Goal: Task Accomplishment & Management: Manage account settings

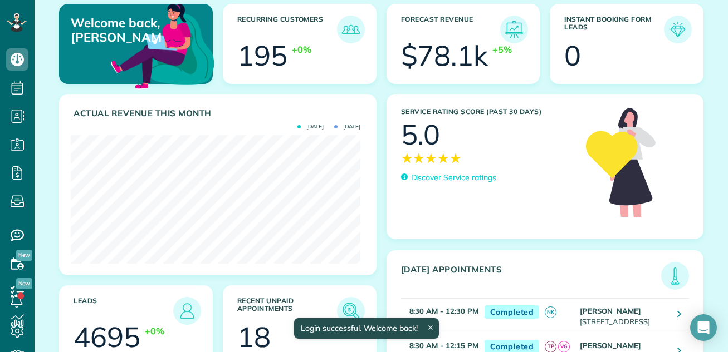
scroll to position [155, 0]
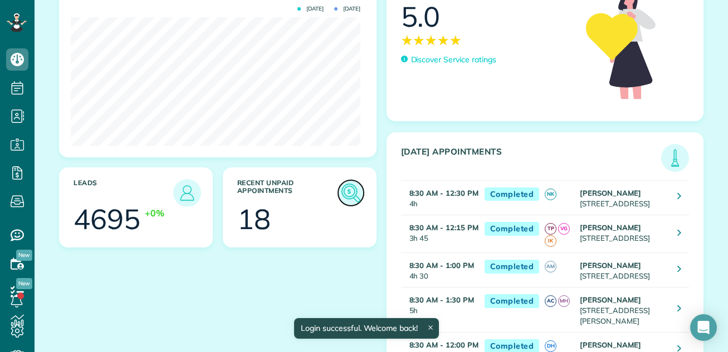
click at [339, 190] on img at bounding box center [351, 193] width 26 height 26
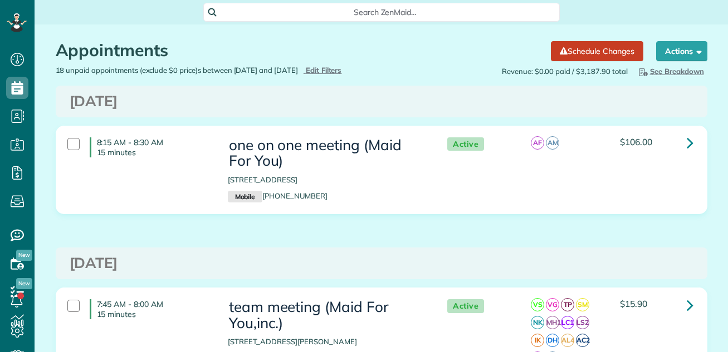
scroll to position [5, 5]
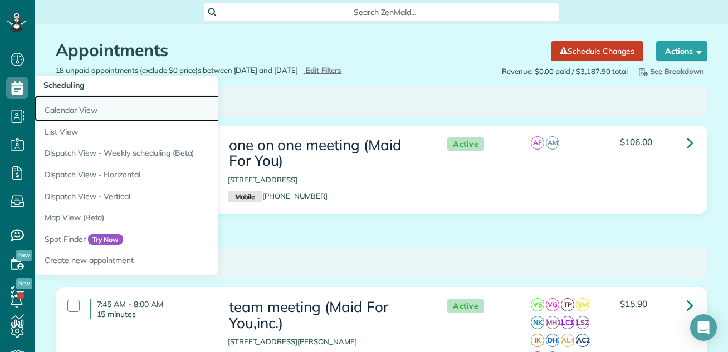
click at [51, 106] on link "Calendar View" at bounding box center [174, 109] width 278 height 26
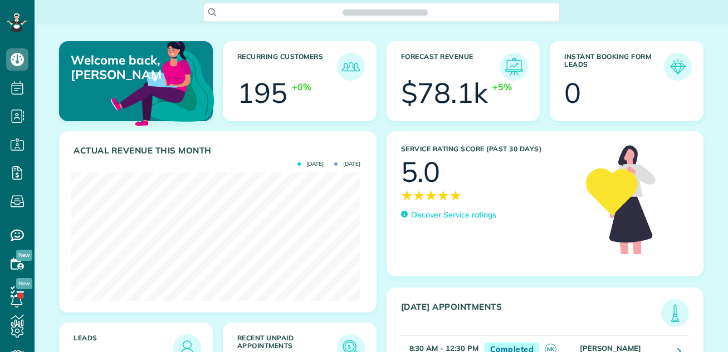
scroll to position [129, 290]
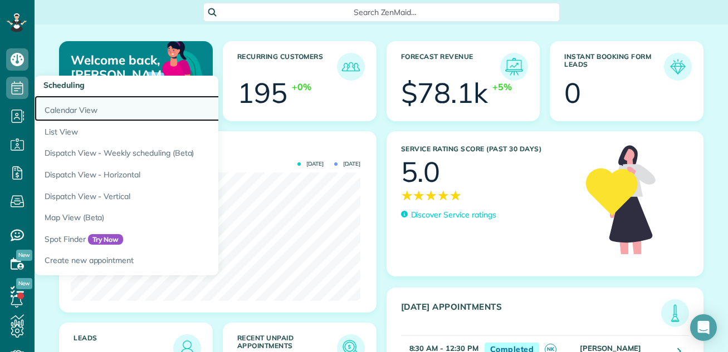
click at [54, 106] on link "Calendar View" at bounding box center [174, 109] width 278 height 26
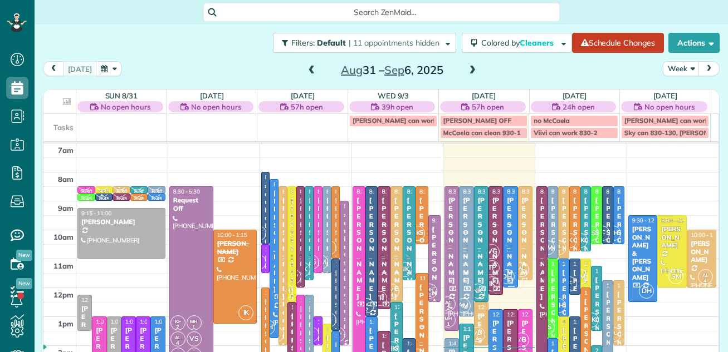
scroll to position [5, 5]
click at [667, 66] on button "Week" at bounding box center [681, 68] width 37 height 15
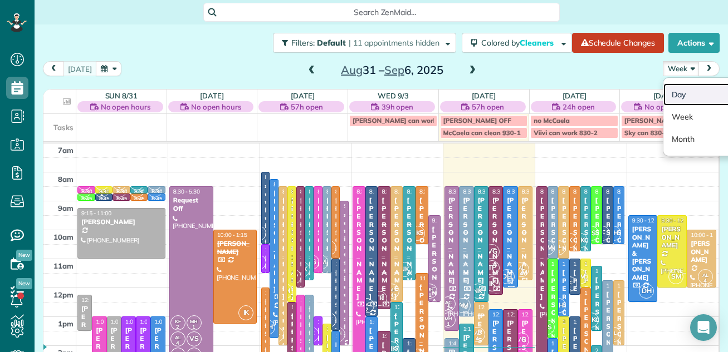
click at [666, 94] on link "Day" at bounding box center [707, 95] width 88 height 22
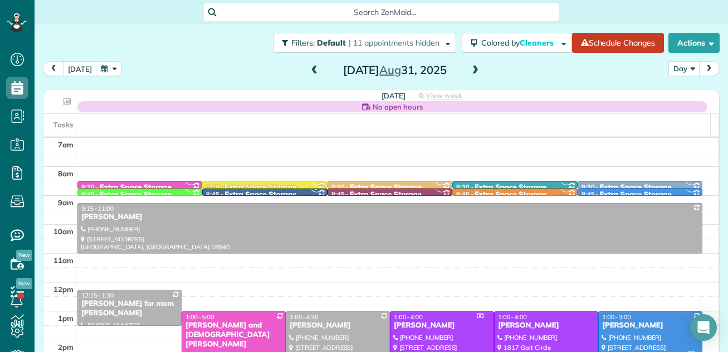
click at [673, 65] on button "Day" at bounding box center [683, 68] width 31 height 15
click at [469, 67] on span at bounding box center [475, 71] width 12 height 10
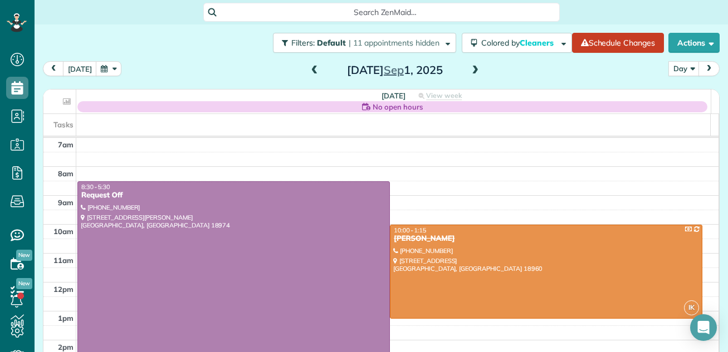
click at [469, 67] on span at bounding box center [475, 71] width 12 height 10
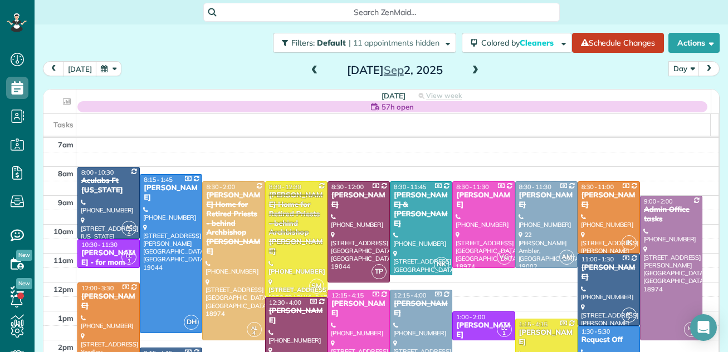
click at [469, 67] on span at bounding box center [475, 71] width 12 height 10
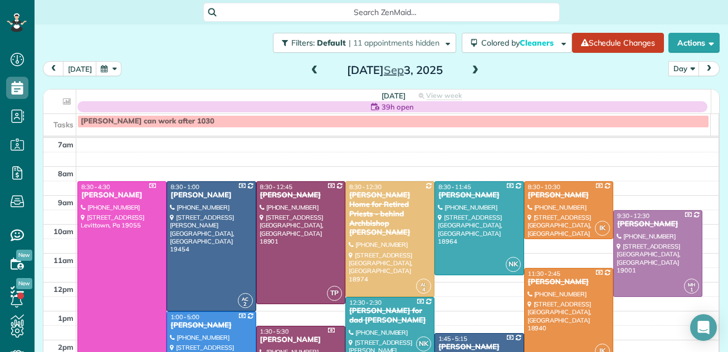
click at [472, 74] on span at bounding box center [475, 71] width 12 height 10
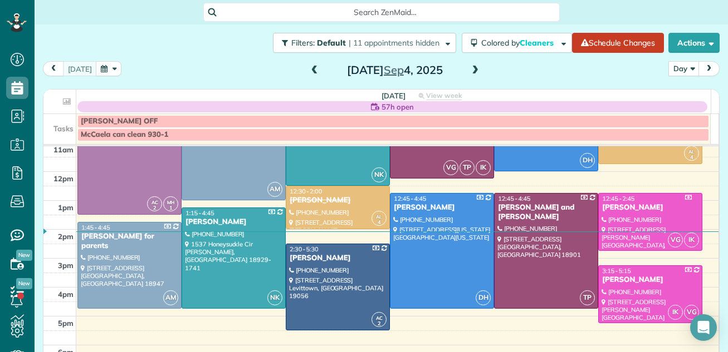
scroll to position [118, 0]
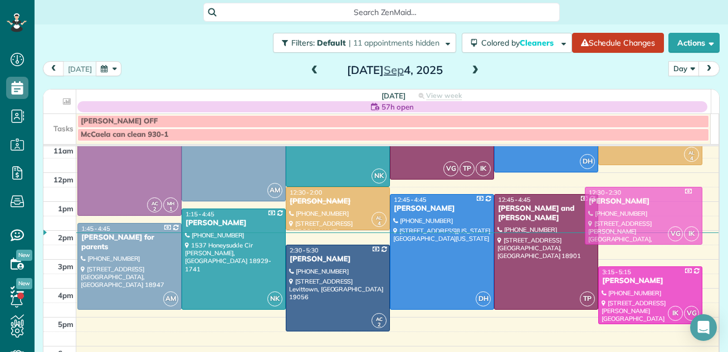
drag, startPoint x: 681, startPoint y: 222, endPoint x: 680, endPoint y: 213, distance: 8.9
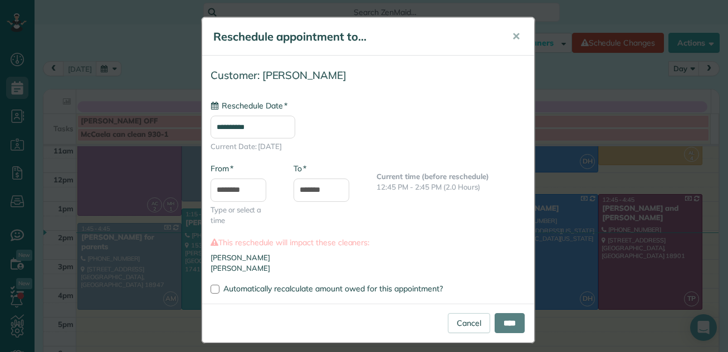
type input "**********"
click at [452, 325] on link "Cancel" at bounding box center [469, 323] width 42 height 20
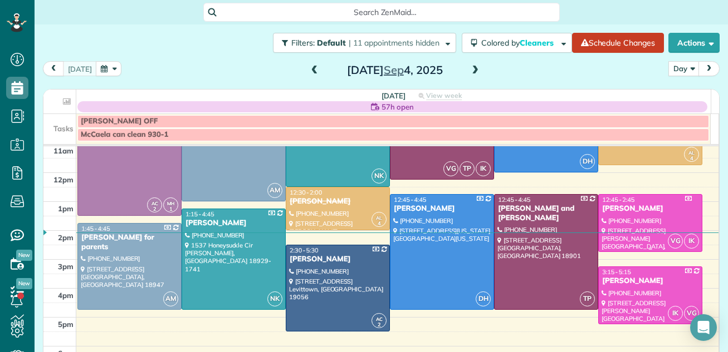
click at [621, 215] on div at bounding box center [650, 223] width 103 height 57
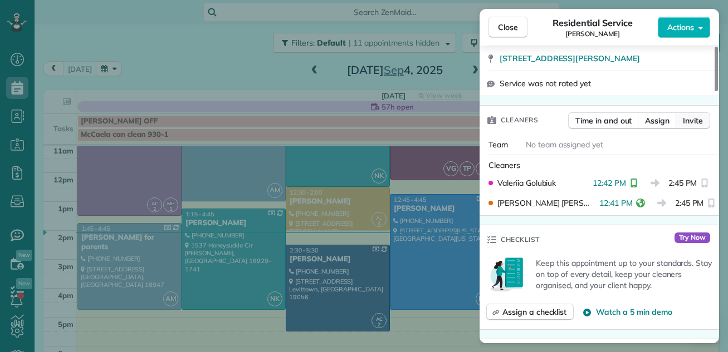
drag, startPoint x: 716, startPoint y: 75, endPoint x: 698, endPoint y: 117, distance: 45.9
click at [714, 91] on div at bounding box center [715, 69] width 3 height 45
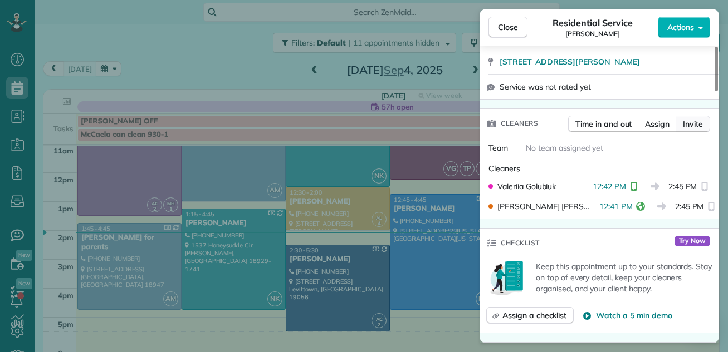
click at [698, 117] on button "Invite" at bounding box center [692, 124] width 35 height 17
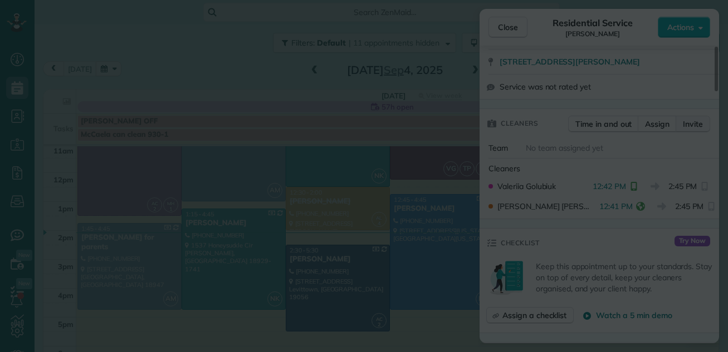
click at [698, 117] on div at bounding box center [364, 176] width 728 height 352
click at [698, 117] on body "Dashboard Scheduling Calendar View List View Dispatch View - Weekly scheduling …" at bounding box center [364, 176] width 728 height 352
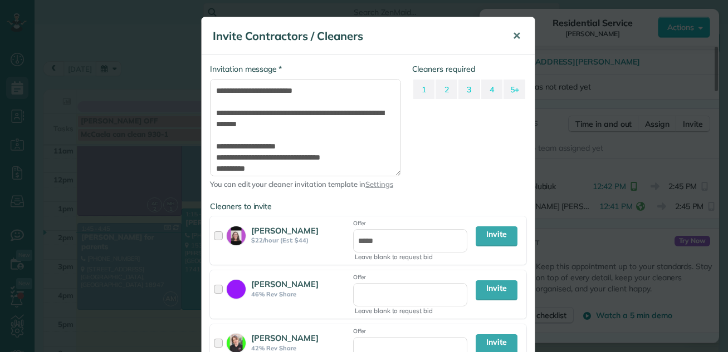
click at [512, 31] on span "✕" at bounding box center [516, 36] width 8 height 13
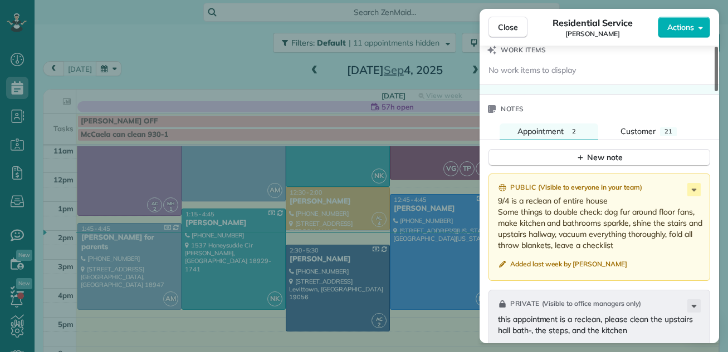
scroll to position [1183, 0]
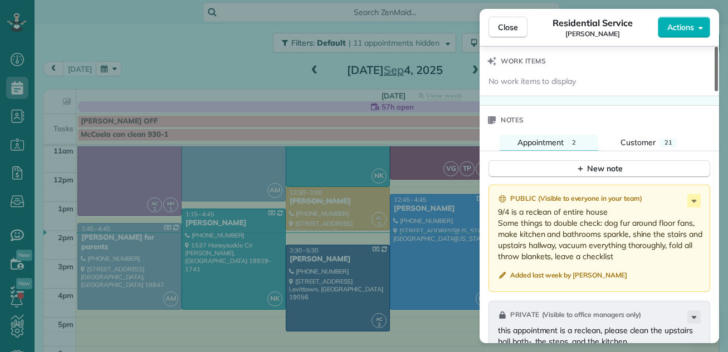
drag, startPoint x: 716, startPoint y: 101, endPoint x: 684, endPoint y: 236, distance: 138.5
click at [714, 91] on div at bounding box center [715, 69] width 3 height 45
click at [509, 24] on span "Close" at bounding box center [508, 27] width 20 height 11
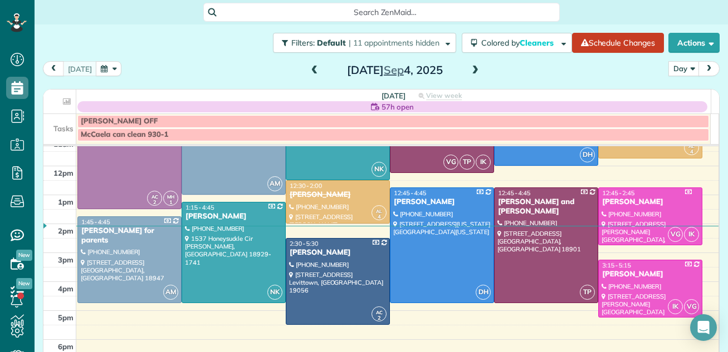
scroll to position [121, 0]
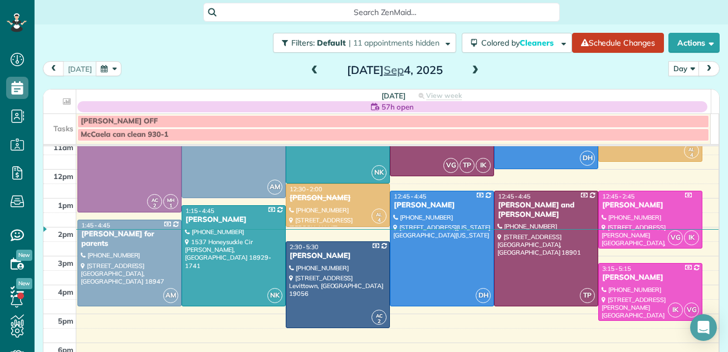
click at [470, 68] on span at bounding box center [475, 71] width 12 height 10
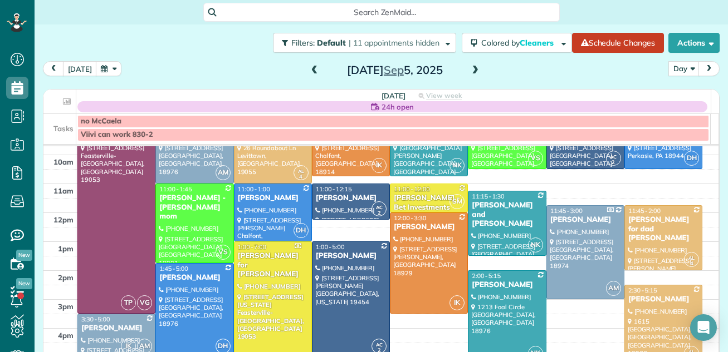
scroll to position [56, 0]
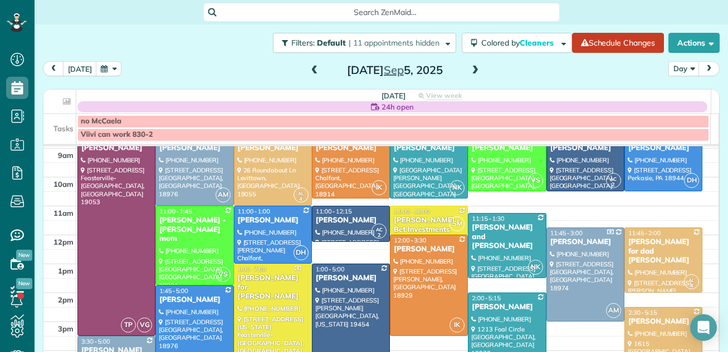
click at [469, 69] on span at bounding box center [475, 71] width 12 height 10
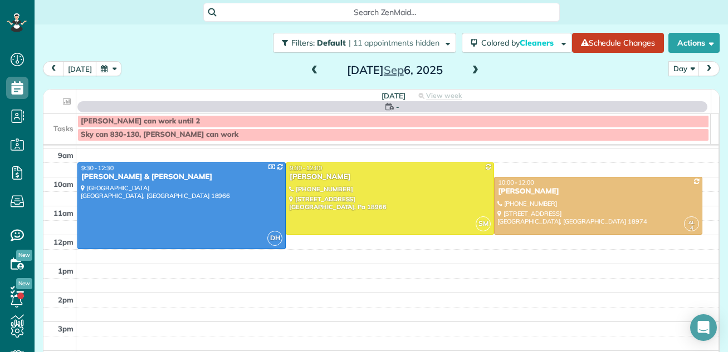
scroll to position [0, 0]
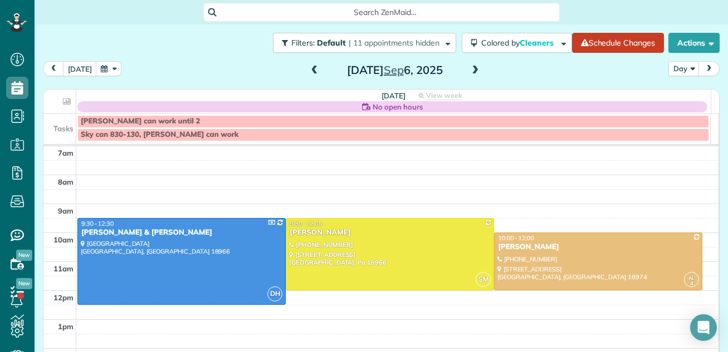
click at [469, 68] on span at bounding box center [475, 71] width 12 height 10
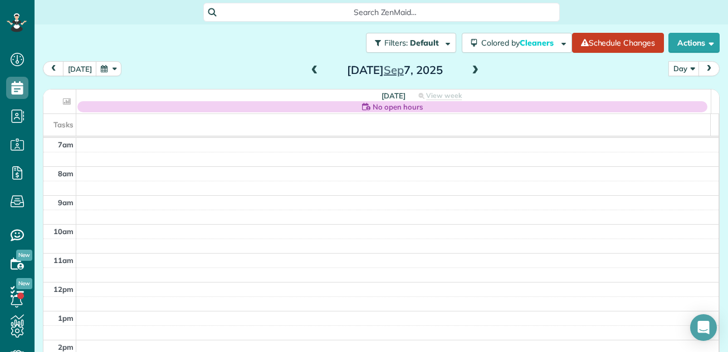
click at [469, 68] on span at bounding box center [475, 71] width 12 height 10
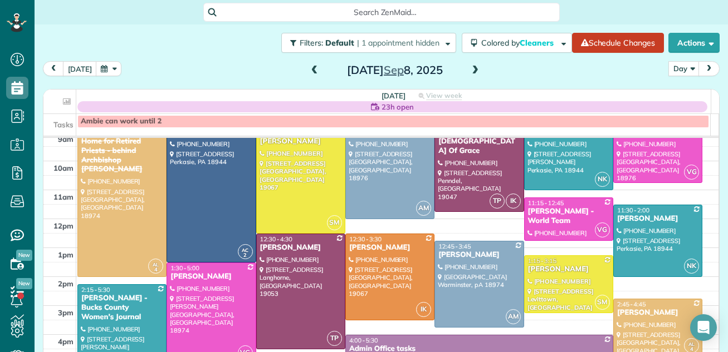
scroll to position [72, 0]
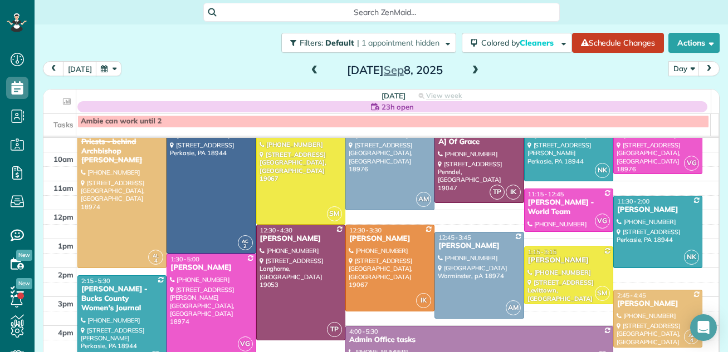
click at [308, 70] on span at bounding box center [314, 71] width 12 height 10
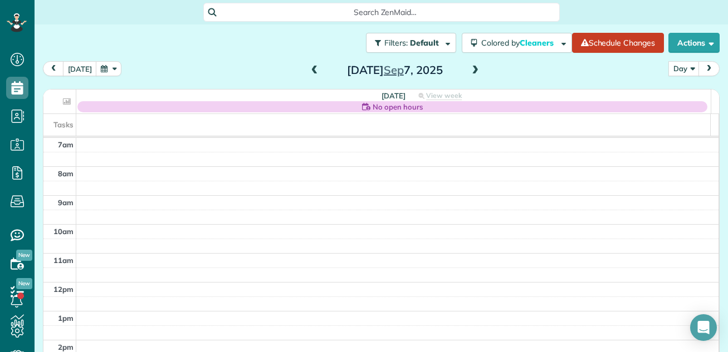
click at [308, 70] on span at bounding box center [314, 71] width 12 height 10
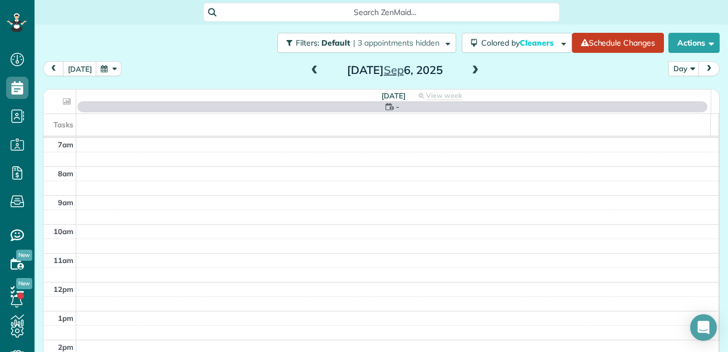
click at [308, 70] on span at bounding box center [314, 71] width 12 height 10
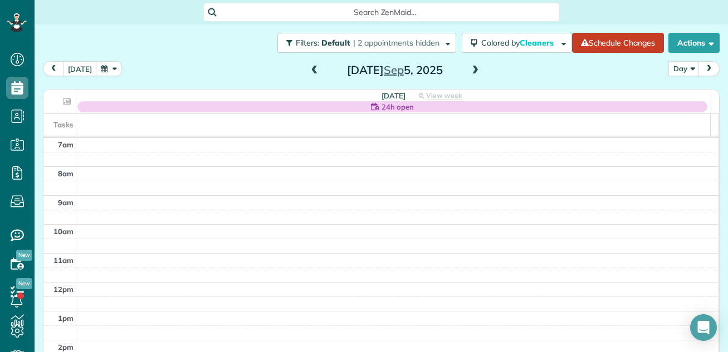
click at [473, 70] on span at bounding box center [475, 71] width 12 height 10
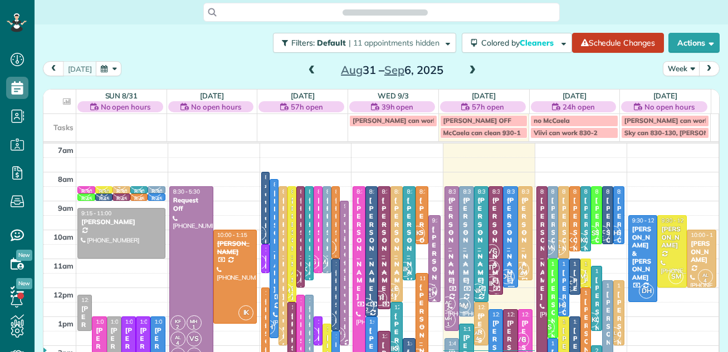
scroll to position [5, 5]
click at [666, 66] on button "Week" at bounding box center [681, 68] width 37 height 15
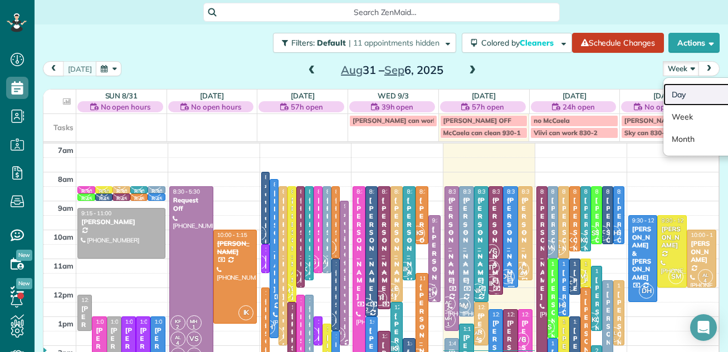
click at [671, 92] on link "Day" at bounding box center [707, 95] width 88 height 22
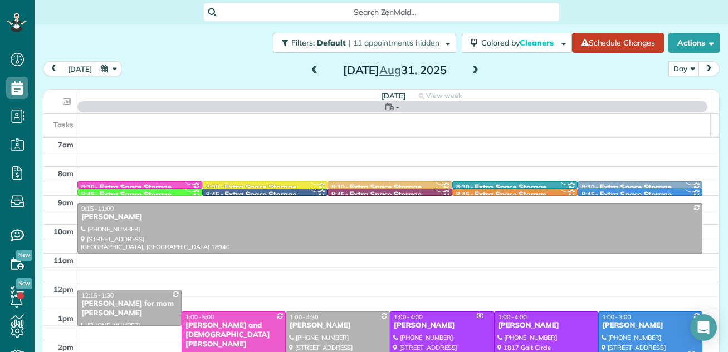
click at [469, 70] on span at bounding box center [475, 71] width 12 height 10
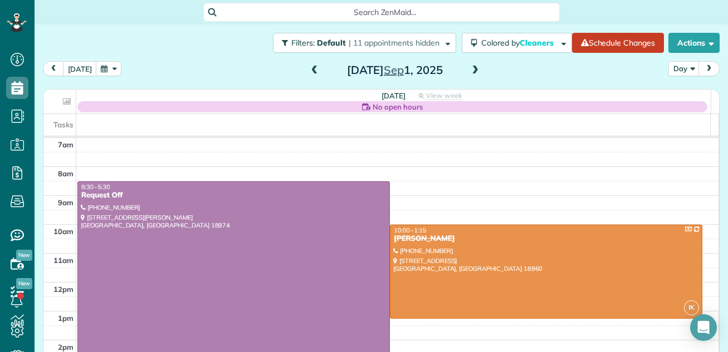
click at [469, 70] on span at bounding box center [475, 71] width 12 height 10
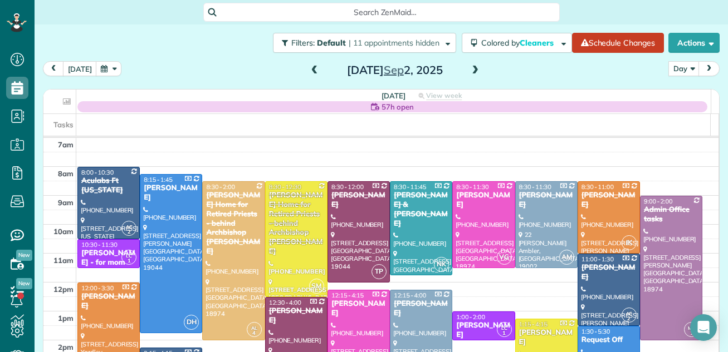
click at [469, 70] on span at bounding box center [475, 71] width 12 height 10
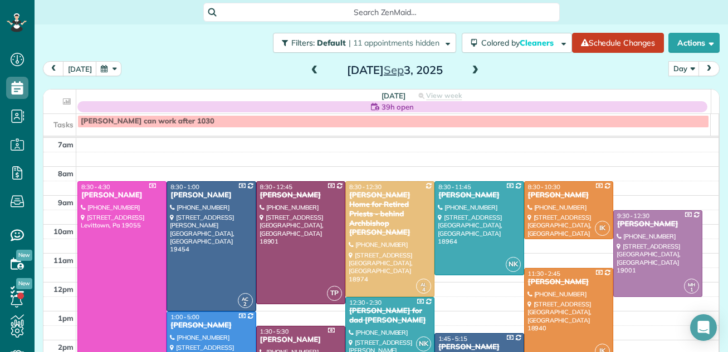
click at [469, 70] on span at bounding box center [475, 71] width 12 height 10
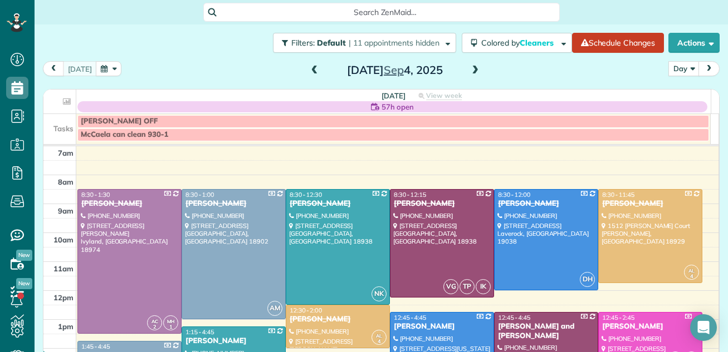
click at [469, 70] on span at bounding box center [475, 71] width 12 height 10
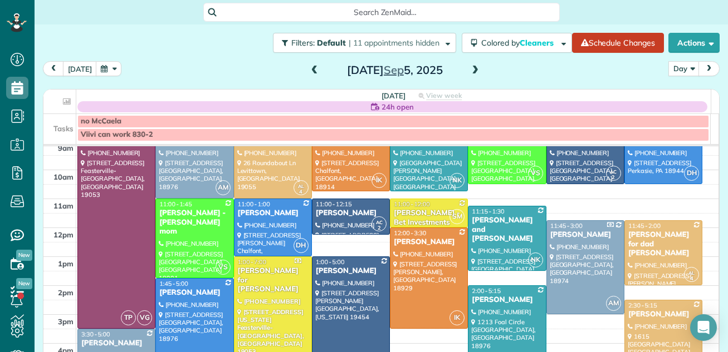
scroll to position [51, 0]
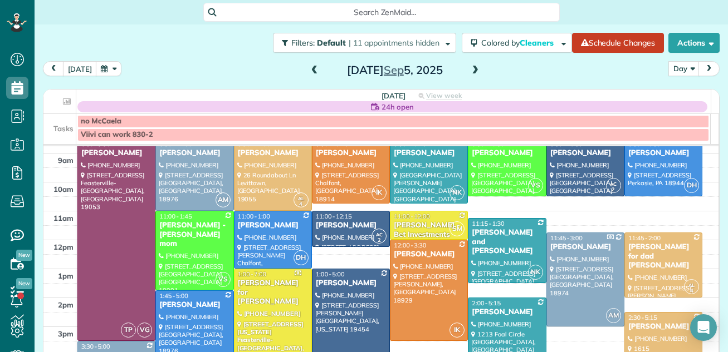
click at [309, 70] on span at bounding box center [314, 71] width 12 height 10
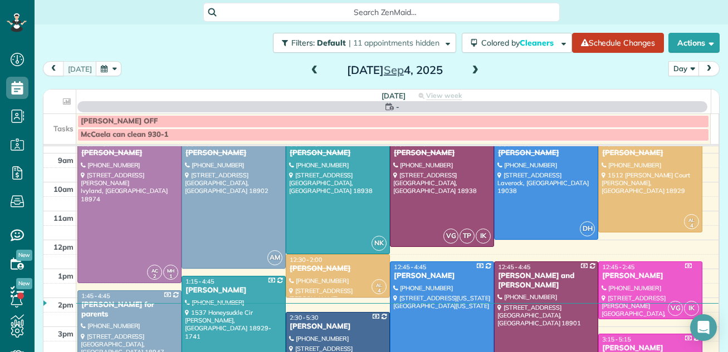
scroll to position [0, 0]
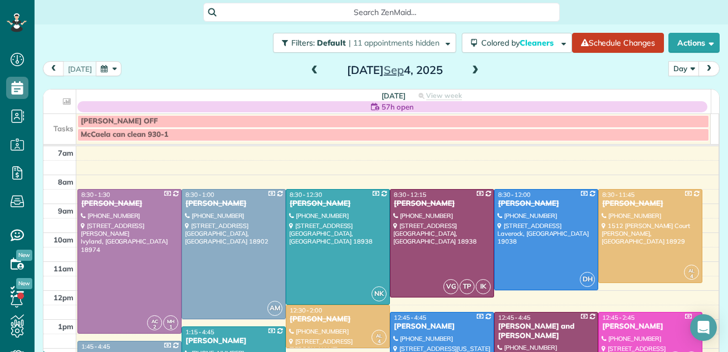
click at [469, 75] on span at bounding box center [475, 71] width 12 height 10
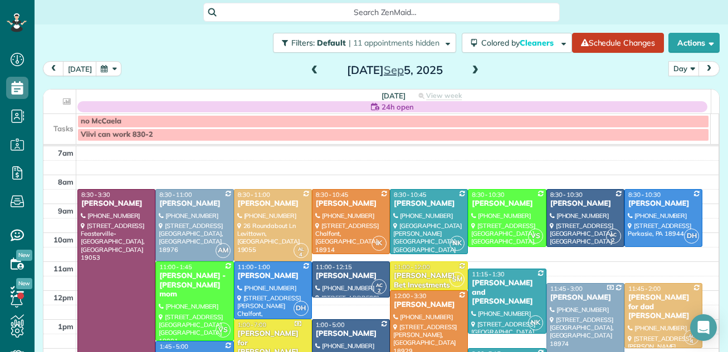
click at [470, 75] on span at bounding box center [475, 71] width 12 height 10
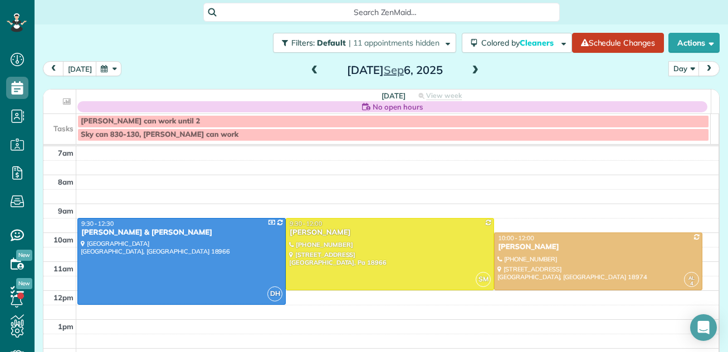
click at [473, 70] on span at bounding box center [475, 71] width 12 height 10
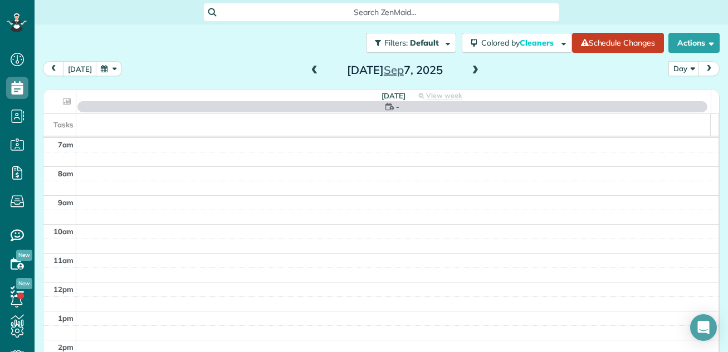
click at [473, 70] on span at bounding box center [475, 71] width 12 height 10
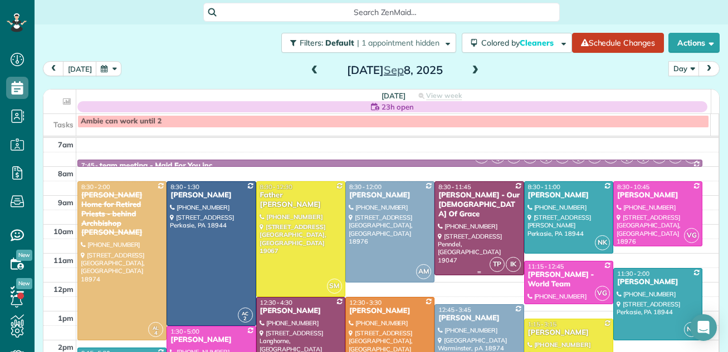
click at [444, 209] on div "Joseph Prior - Our Lady Of Grace" at bounding box center [479, 205] width 82 height 28
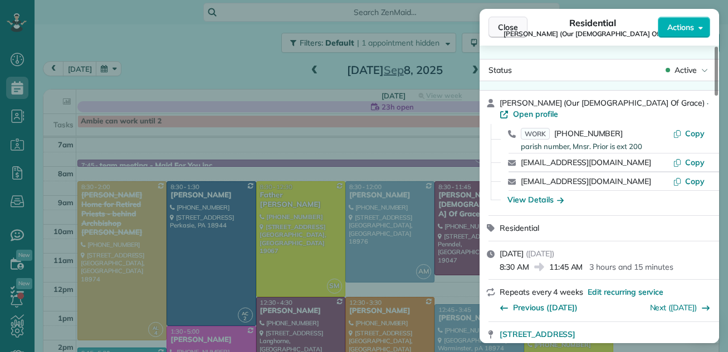
click at [502, 29] on span "Close" at bounding box center [508, 27] width 20 height 11
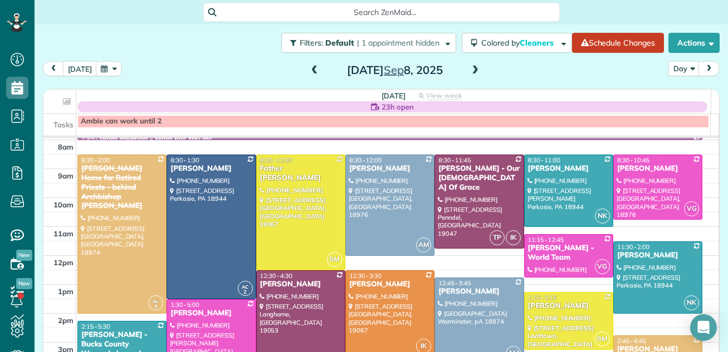
scroll to position [37, 0]
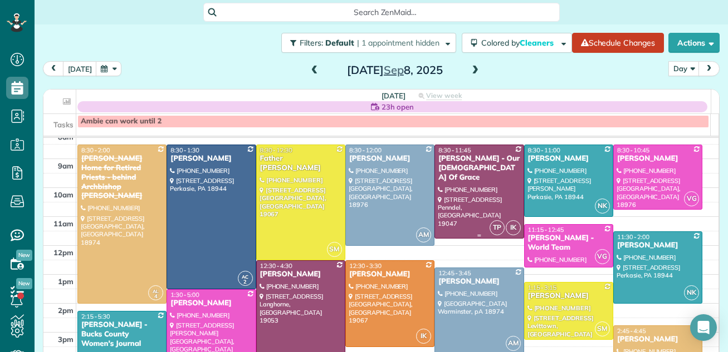
click at [453, 161] on div "Joseph Prior - Our Lady Of Grace" at bounding box center [479, 168] width 82 height 28
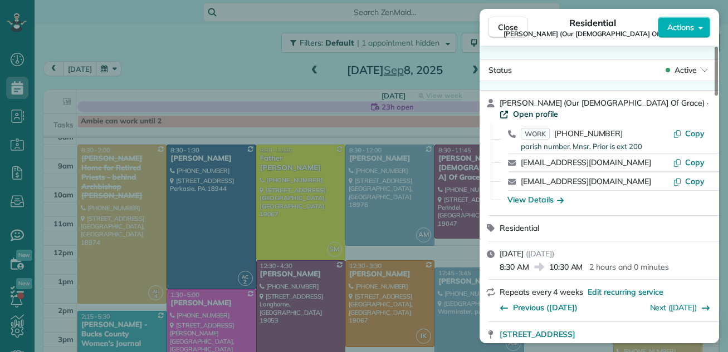
click at [558, 109] on span "Open profile" at bounding box center [535, 114] width 45 height 11
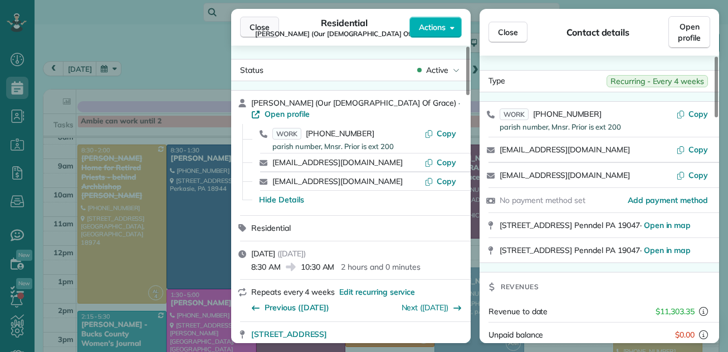
click at [264, 21] on button "Close" at bounding box center [259, 27] width 39 height 21
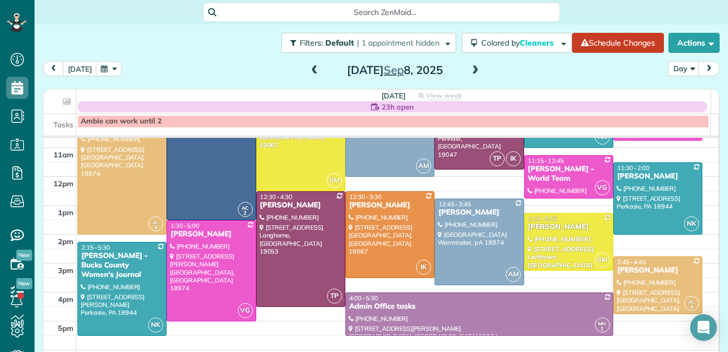
scroll to position [71, 0]
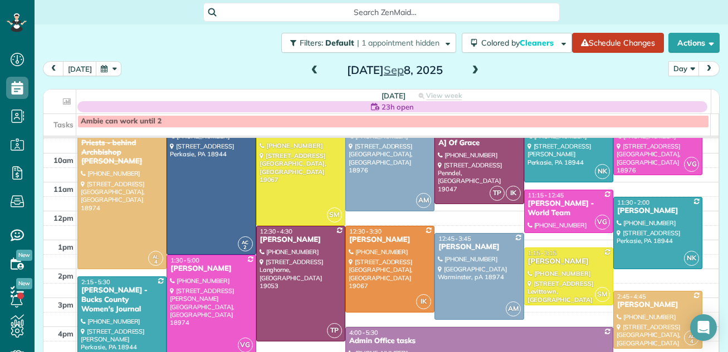
click at [311, 66] on span at bounding box center [314, 71] width 12 height 10
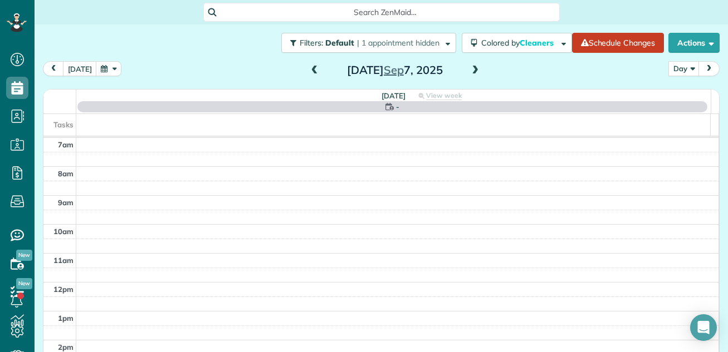
click at [311, 66] on span at bounding box center [314, 71] width 12 height 10
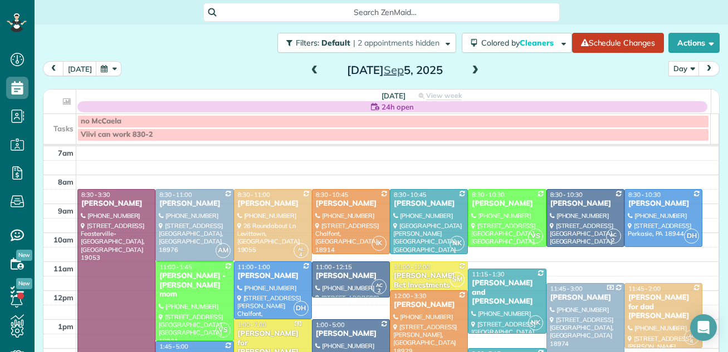
click at [311, 66] on span at bounding box center [314, 71] width 12 height 10
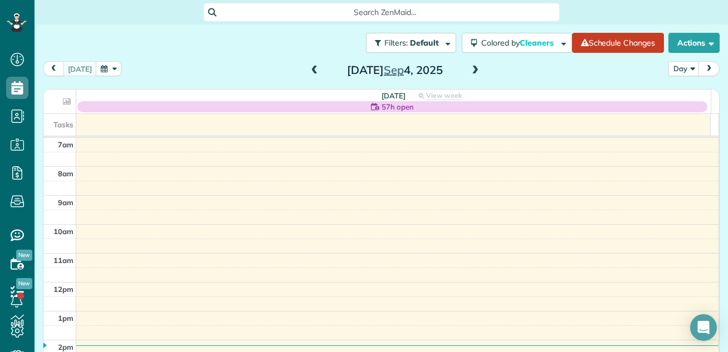
click at [308, 68] on span at bounding box center [314, 71] width 12 height 10
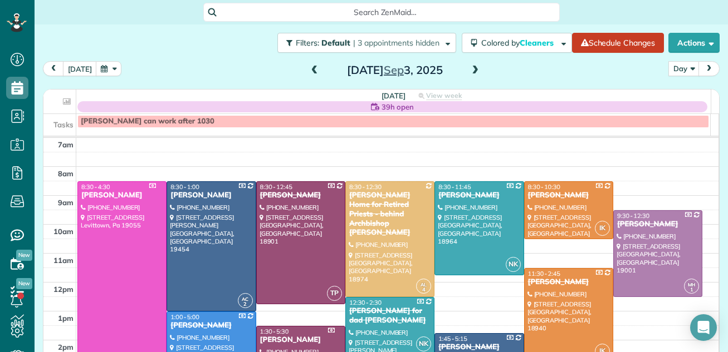
click at [469, 68] on span at bounding box center [475, 71] width 12 height 10
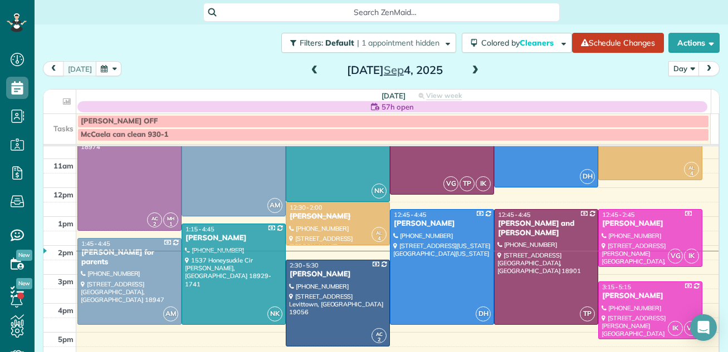
scroll to position [109, 0]
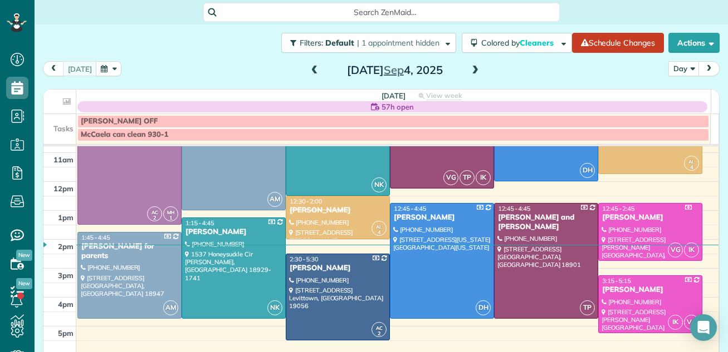
click at [471, 70] on span at bounding box center [475, 71] width 12 height 10
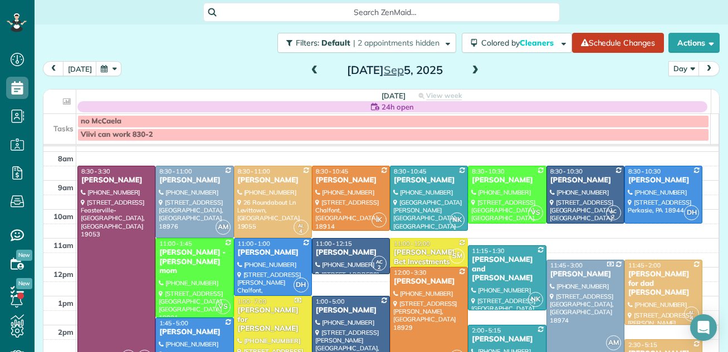
scroll to position [27, 0]
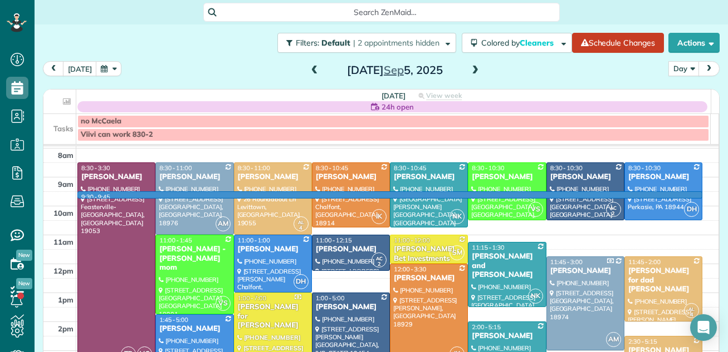
click at [700, 197] on td at bounding box center [397, 199] width 642 height 14
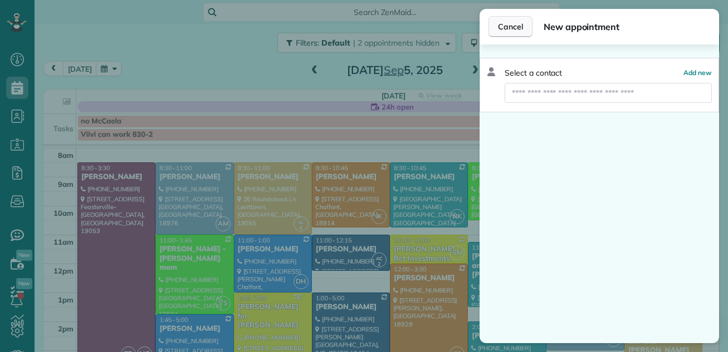
click at [501, 21] on span "Cancel" at bounding box center [510, 26] width 25 height 11
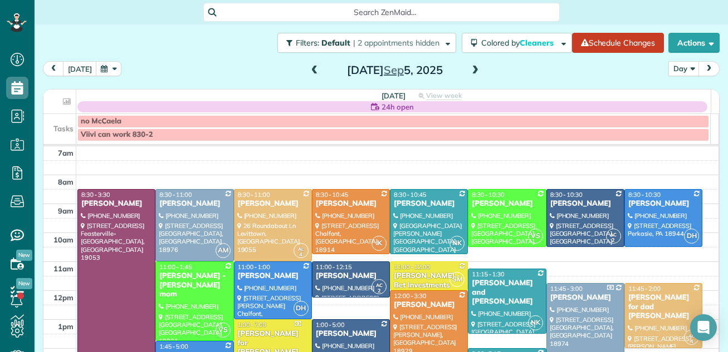
click at [470, 72] on span at bounding box center [475, 71] width 12 height 10
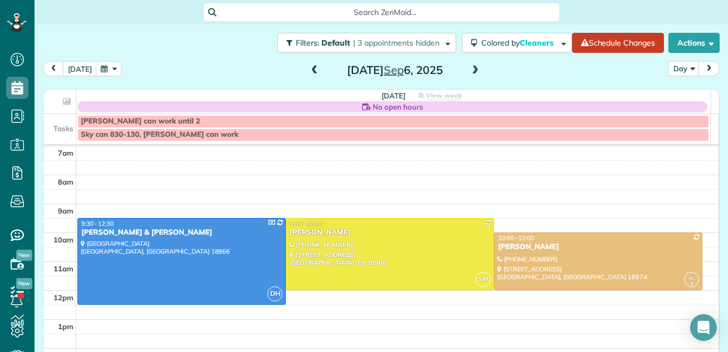
click at [470, 72] on span at bounding box center [475, 71] width 12 height 10
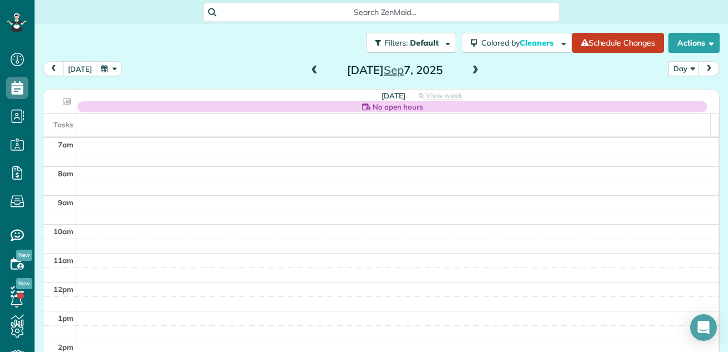
click at [470, 72] on span at bounding box center [475, 71] width 12 height 10
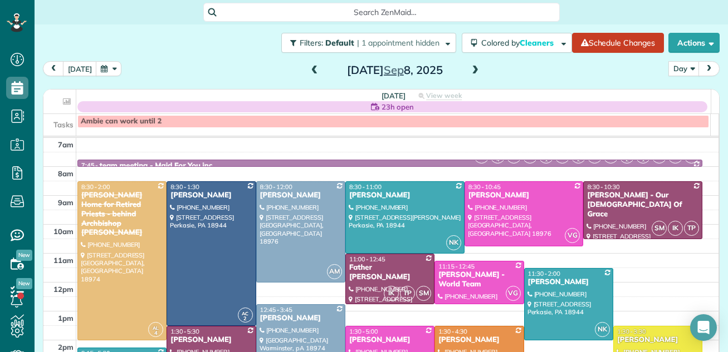
click at [470, 68] on span at bounding box center [475, 71] width 12 height 10
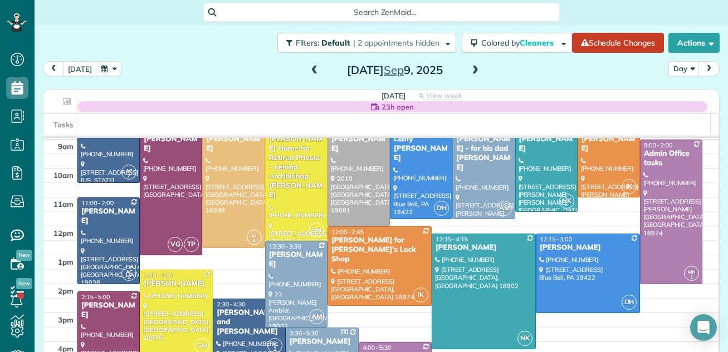
scroll to position [61, 0]
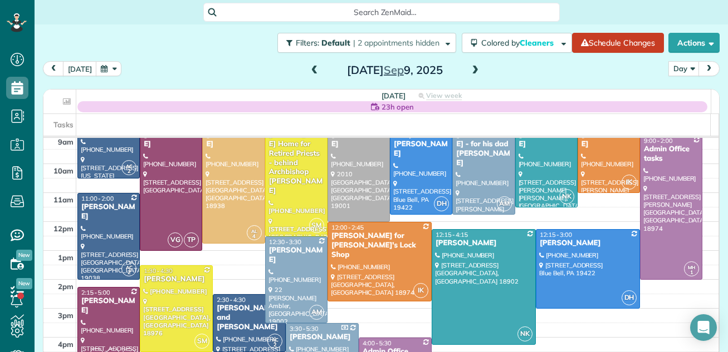
click at [470, 69] on span at bounding box center [475, 71] width 12 height 10
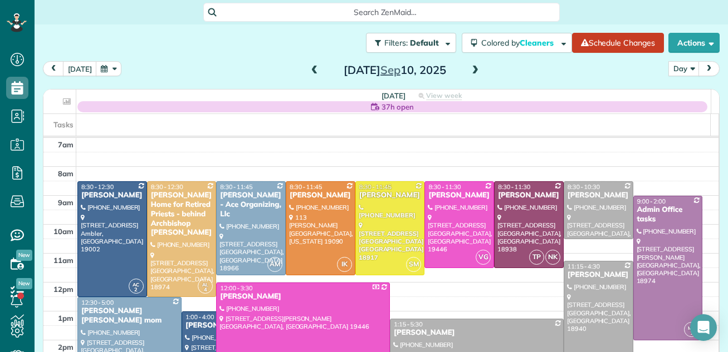
click at [470, 72] on span at bounding box center [475, 71] width 12 height 10
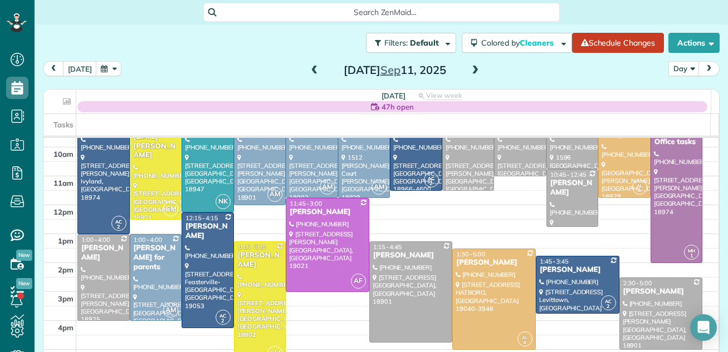
scroll to position [96, 0]
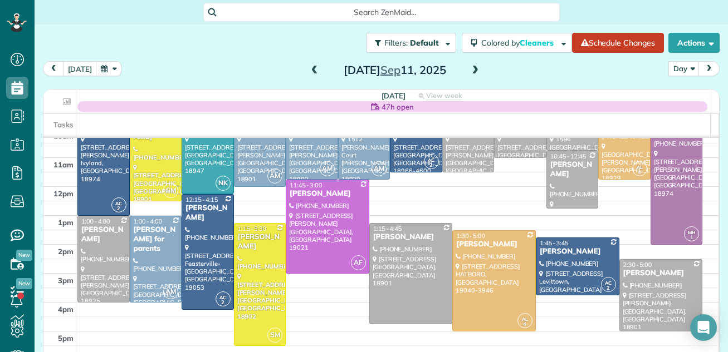
click at [469, 70] on span at bounding box center [475, 71] width 12 height 10
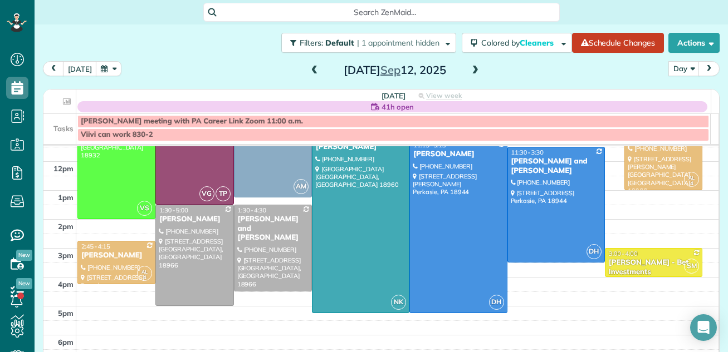
scroll to position [144, 0]
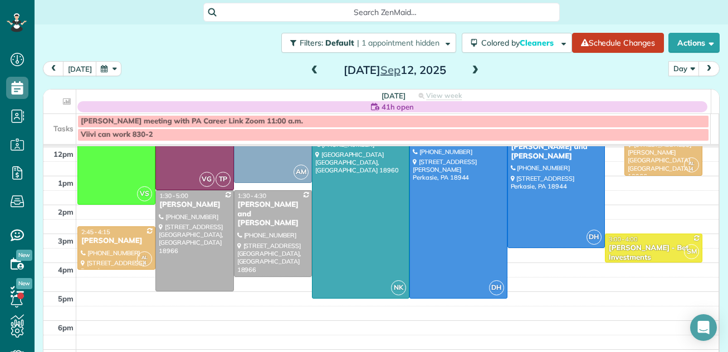
click at [469, 68] on span at bounding box center [475, 71] width 12 height 10
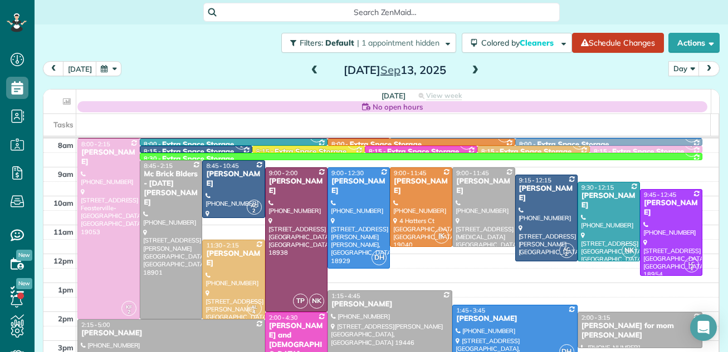
scroll to position [0, 0]
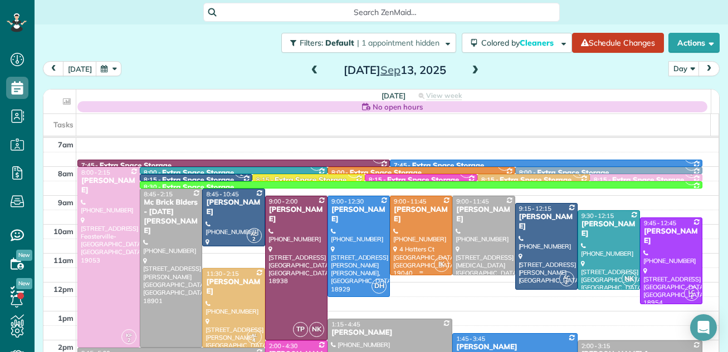
click at [406, 220] on div at bounding box center [420, 236] width 61 height 79
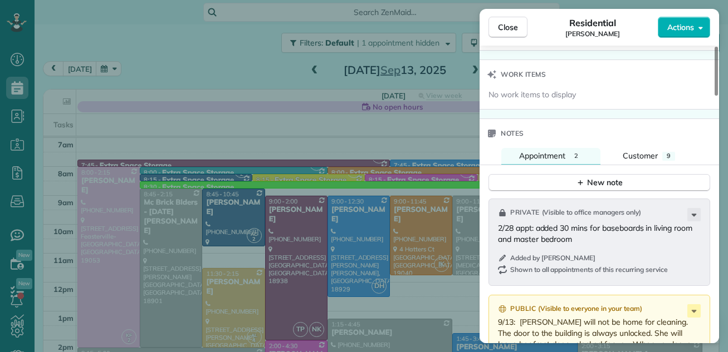
drag, startPoint x: 717, startPoint y: 72, endPoint x: 680, endPoint y: 245, distance: 177.0
click at [714, 96] on div at bounding box center [715, 71] width 3 height 49
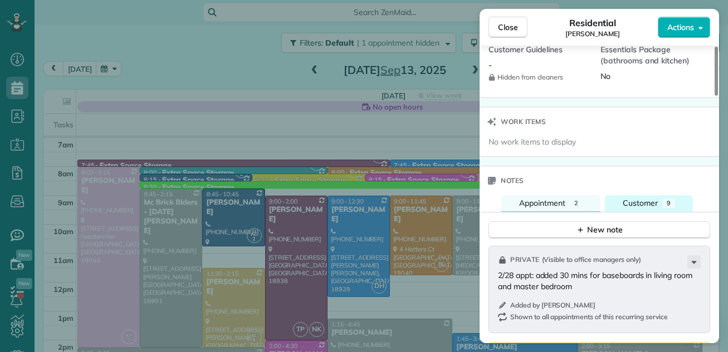
click at [642, 202] on span "Customer" at bounding box center [639, 203] width 35 height 10
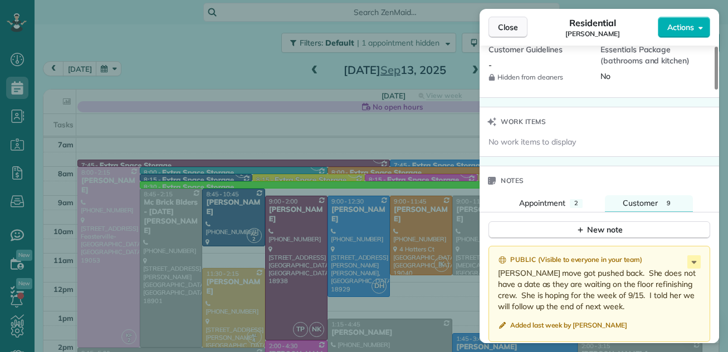
click at [515, 18] on button "Close" at bounding box center [507, 27] width 39 height 21
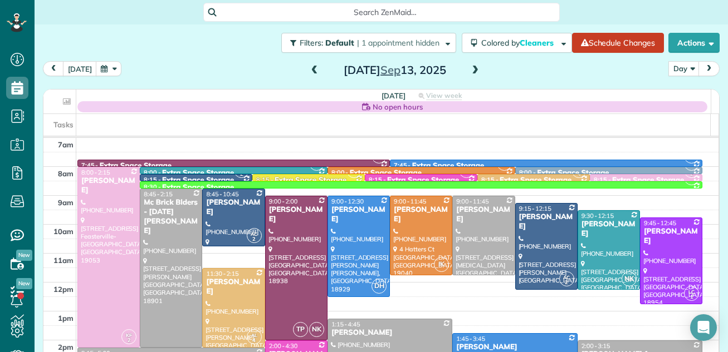
click at [469, 71] on span at bounding box center [475, 71] width 12 height 10
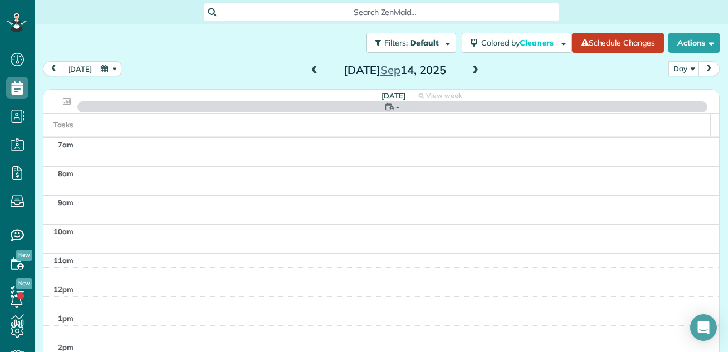
click at [308, 66] on span at bounding box center [314, 71] width 12 height 10
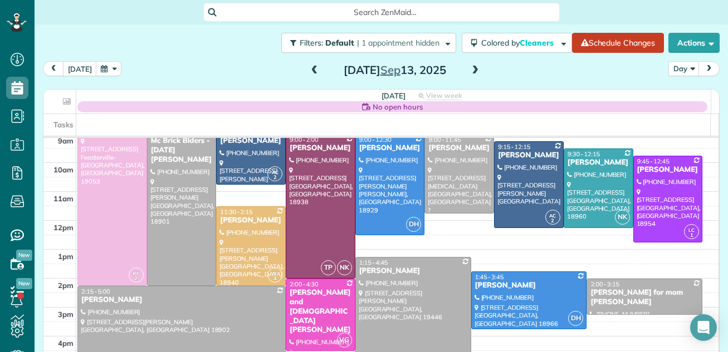
scroll to position [78, 0]
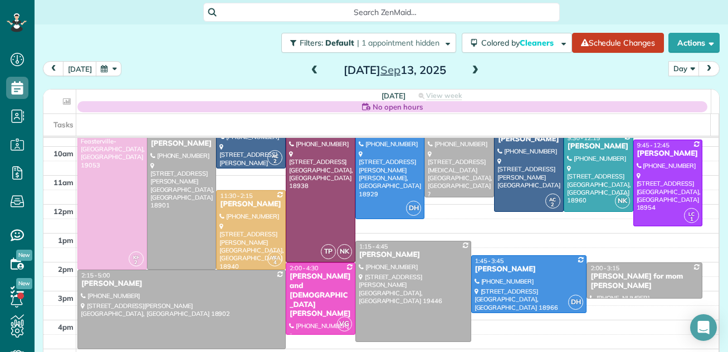
click at [308, 69] on span at bounding box center [314, 71] width 12 height 10
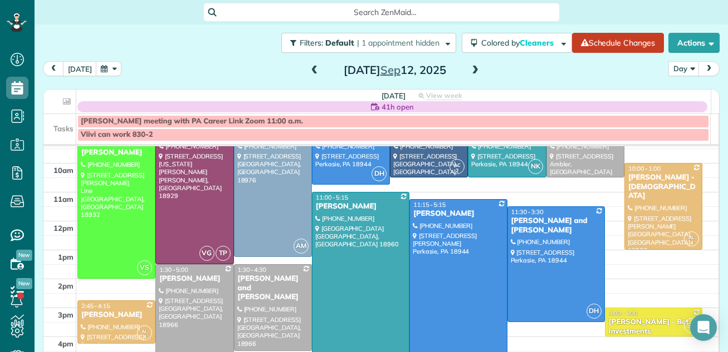
scroll to position [79, 0]
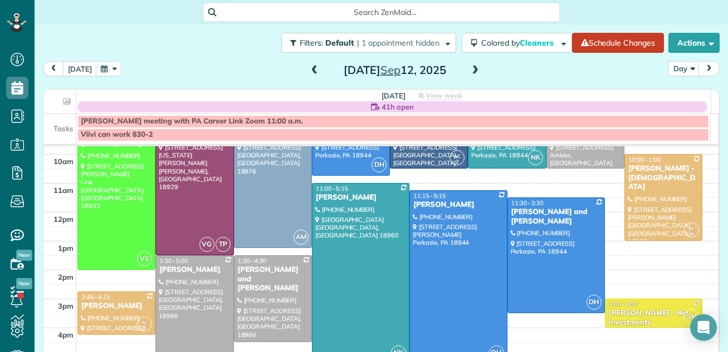
click at [308, 71] on span at bounding box center [314, 71] width 12 height 10
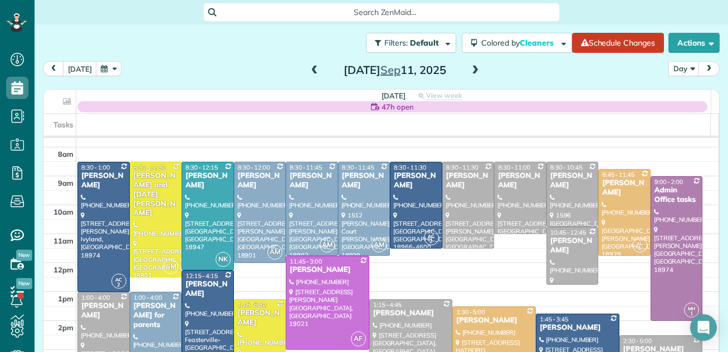
scroll to position [40, 0]
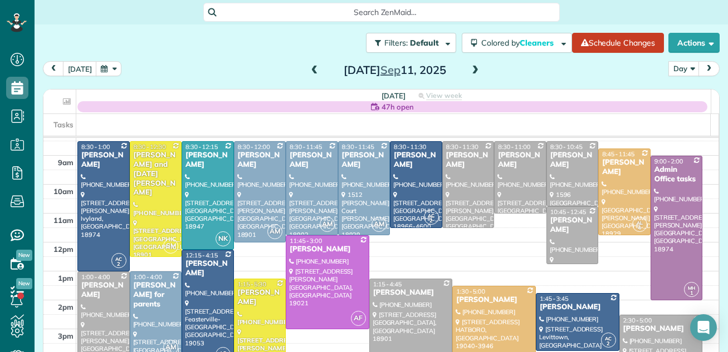
click at [470, 70] on span at bounding box center [475, 71] width 12 height 10
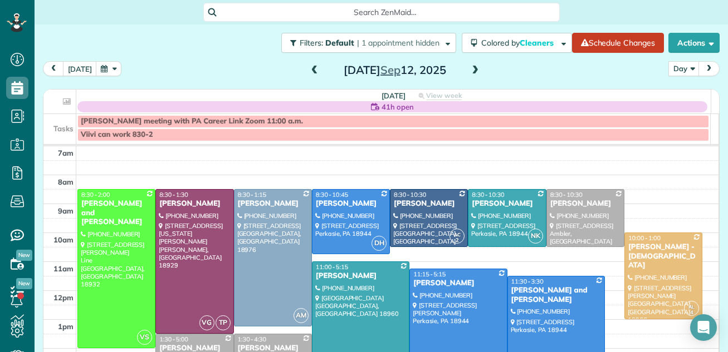
click at [472, 71] on span at bounding box center [475, 71] width 12 height 10
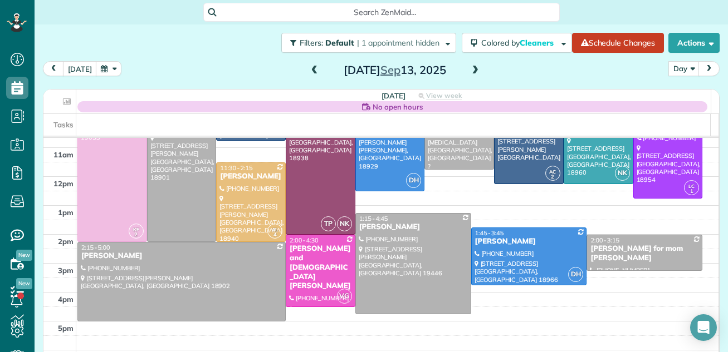
scroll to position [70, 0]
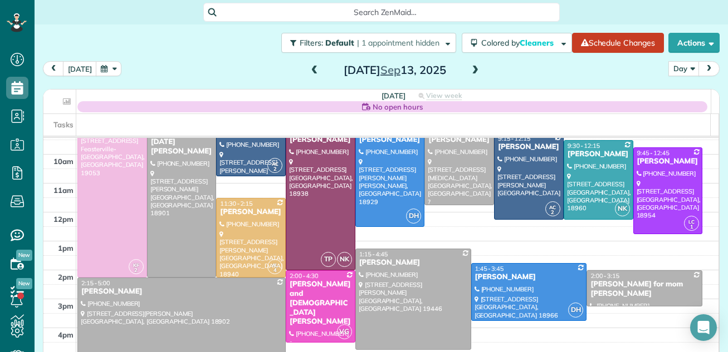
click at [487, 71] on div "today Day Day Week Month Saturday Sep 13, 2025" at bounding box center [381, 71] width 676 height 21
click at [308, 67] on span at bounding box center [314, 71] width 12 height 10
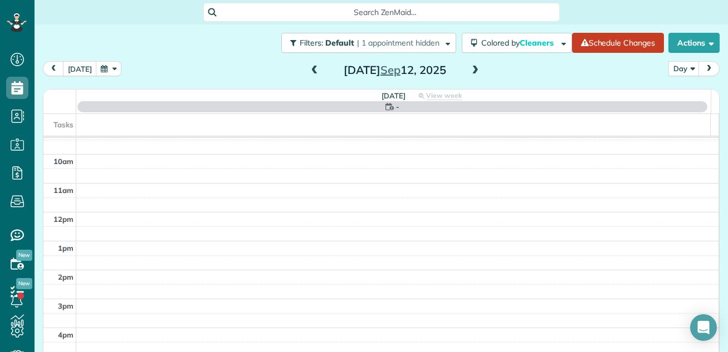
scroll to position [0, 0]
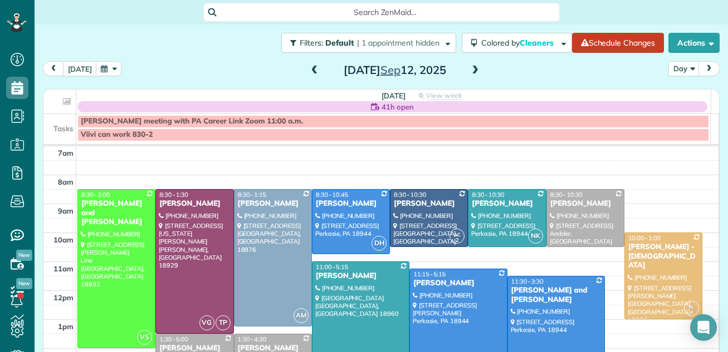
click at [308, 67] on span at bounding box center [314, 71] width 12 height 10
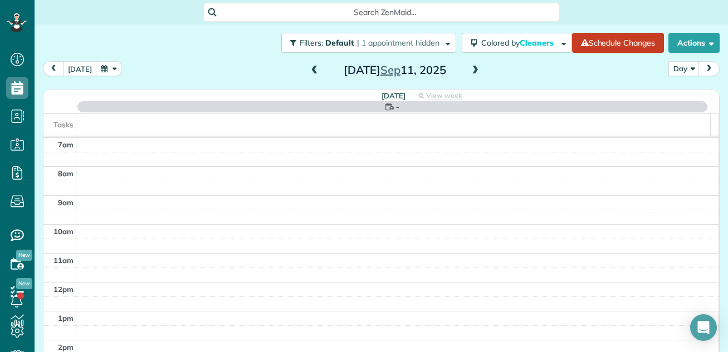
click at [308, 67] on span at bounding box center [314, 71] width 12 height 10
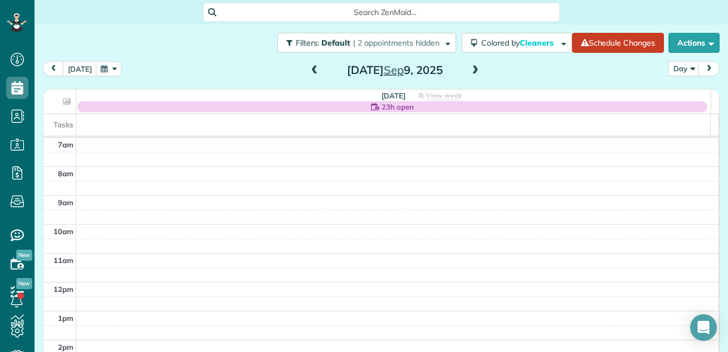
click at [308, 67] on span at bounding box center [314, 71] width 12 height 10
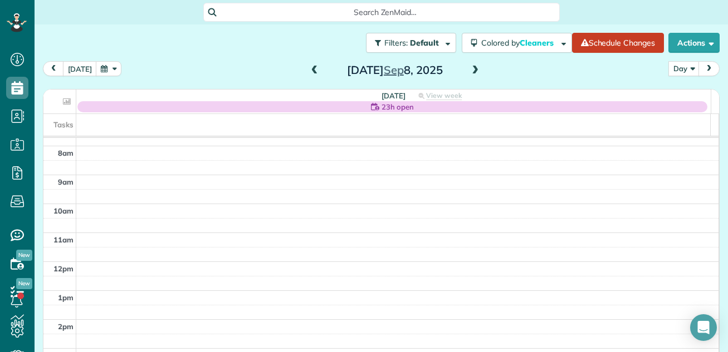
scroll to position [4, 0]
click at [385, 110] on span "23h open" at bounding box center [397, 106] width 32 height 11
click at [309, 68] on span at bounding box center [314, 71] width 12 height 10
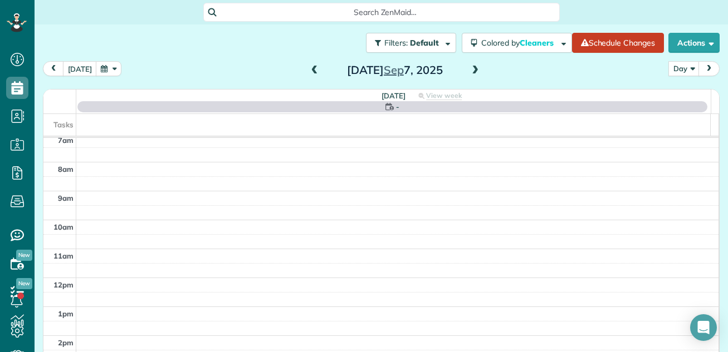
scroll to position [0, 0]
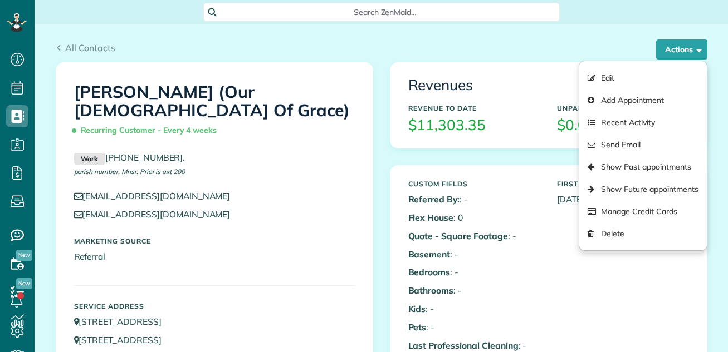
scroll to position [5, 5]
click at [622, 166] on link "Show Past appointments" at bounding box center [642, 167] width 127 height 22
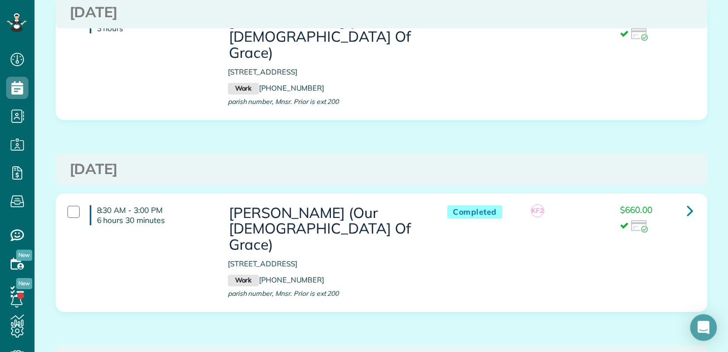
scroll to position [528, 0]
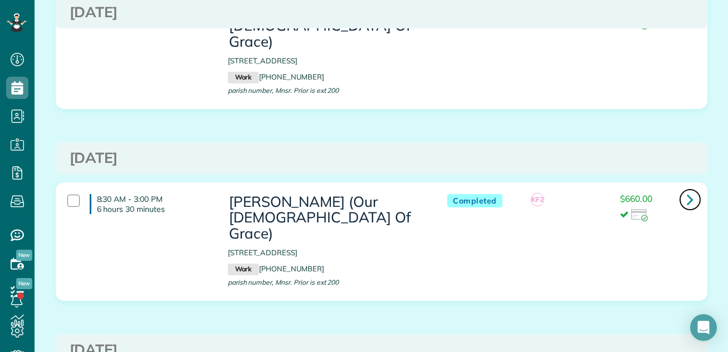
click at [686, 190] on icon at bounding box center [689, 199] width 7 height 19
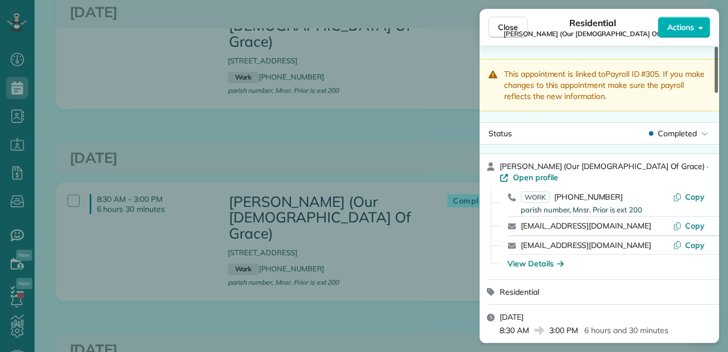
drag, startPoint x: 715, startPoint y: 60, endPoint x: 707, endPoint y: 53, distance: 10.7
click at [714, 53] on div at bounding box center [715, 70] width 3 height 46
click at [514, 15] on div "Close Residential [PERSON_NAME] (Our [DEMOGRAPHIC_DATA] Of Grace) Actions" at bounding box center [598, 27] width 239 height 37
click at [512, 22] on span "Close" at bounding box center [508, 27] width 20 height 11
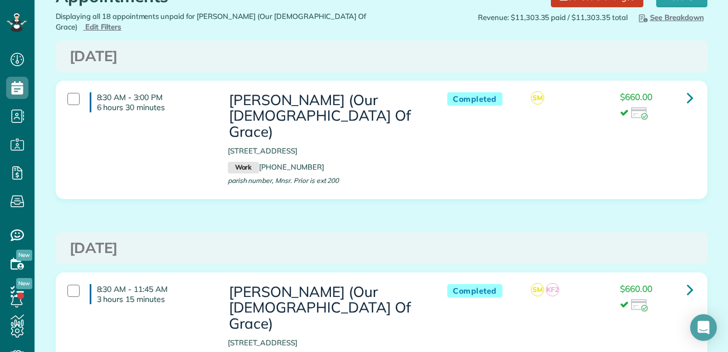
scroll to position [32, 0]
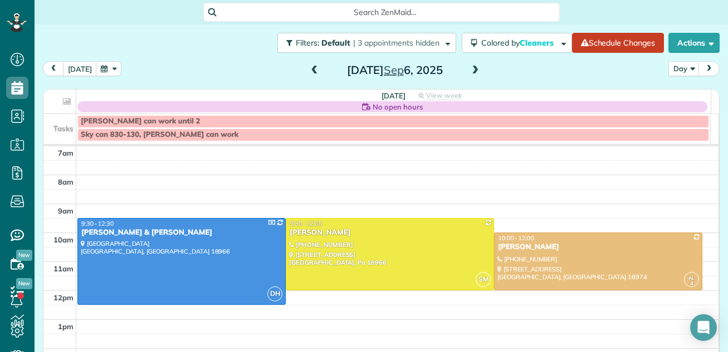
scroll to position [5, 5]
click at [308, 71] on span at bounding box center [314, 71] width 12 height 10
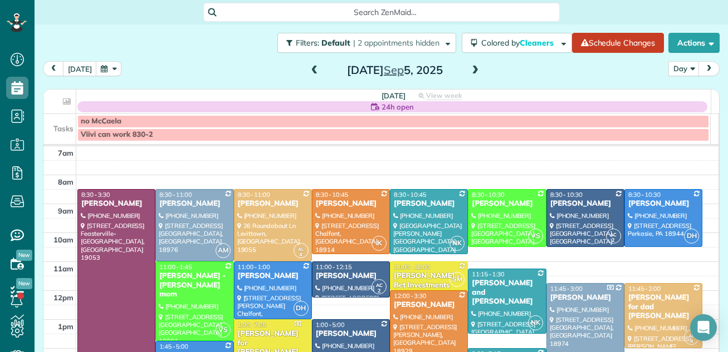
click at [469, 70] on span at bounding box center [475, 71] width 12 height 10
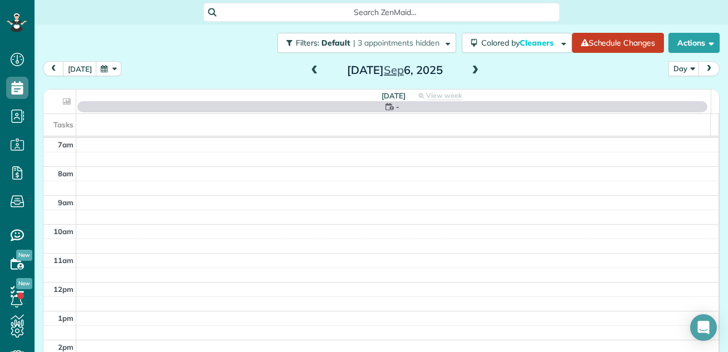
click at [469, 70] on span at bounding box center [475, 71] width 12 height 10
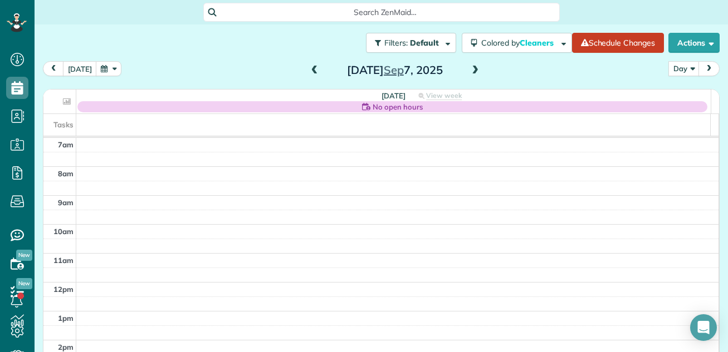
click at [469, 70] on span at bounding box center [475, 71] width 12 height 10
click at [308, 70] on span at bounding box center [314, 71] width 12 height 10
click at [469, 66] on span at bounding box center [475, 71] width 12 height 10
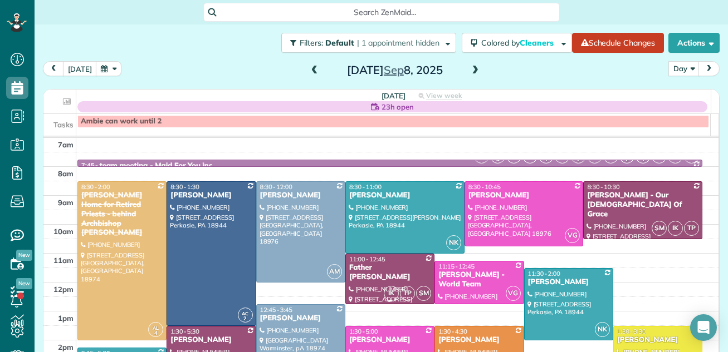
click at [400, 269] on div "Father Will Monahan" at bounding box center [390, 272] width 82 height 19
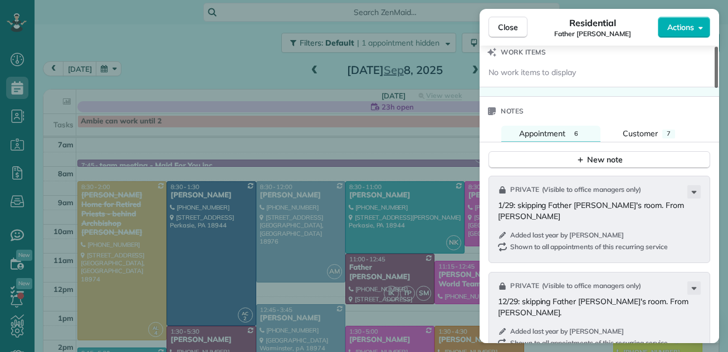
scroll to position [1308, 0]
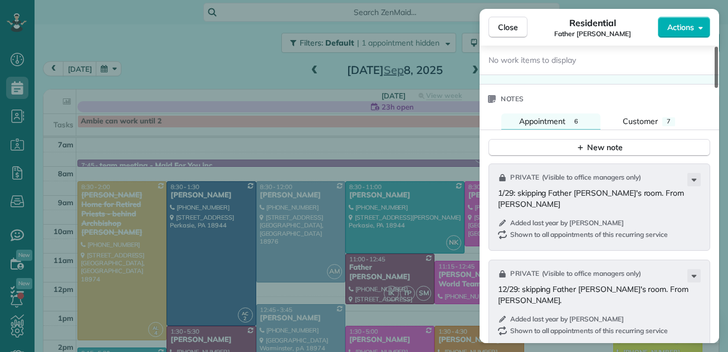
drag, startPoint x: 715, startPoint y: 74, endPoint x: 693, endPoint y: 254, distance: 181.2
click at [714, 88] on div at bounding box center [715, 67] width 3 height 41
click at [609, 144] on div "New note" at bounding box center [599, 148] width 47 height 12
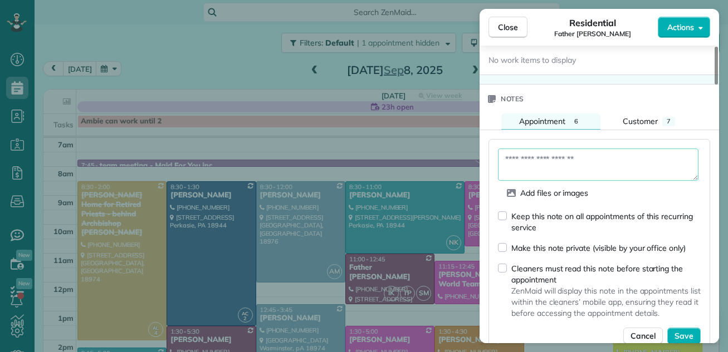
click at [538, 151] on textarea at bounding box center [598, 165] width 200 height 32
click at [551, 141] on div "Add files or images Keep this note on all appointments of this recurring servic…" at bounding box center [599, 246] width 222 height 215
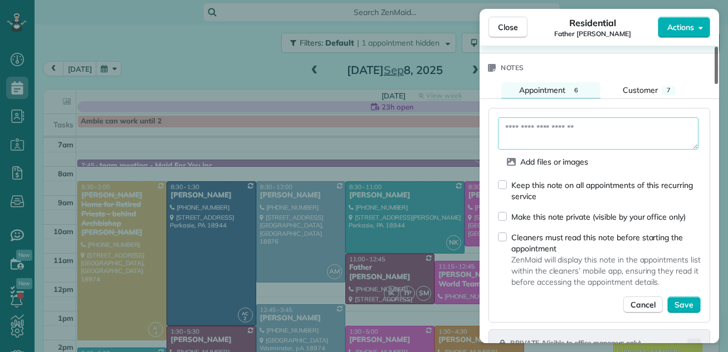
scroll to position [1247, 0]
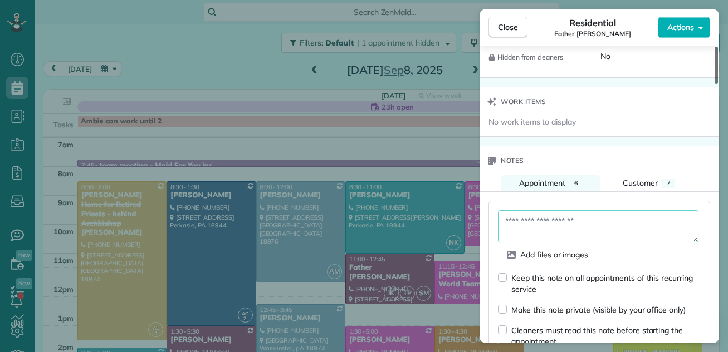
drag, startPoint x: 715, startPoint y: 256, endPoint x: 718, endPoint y: 215, distance: 40.8
click at [718, 84] on div at bounding box center [715, 65] width 3 height 37
click at [529, 215] on textarea at bounding box center [598, 226] width 200 height 32
click at [626, 223] on textarea "**********" at bounding box center [598, 226] width 200 height 32
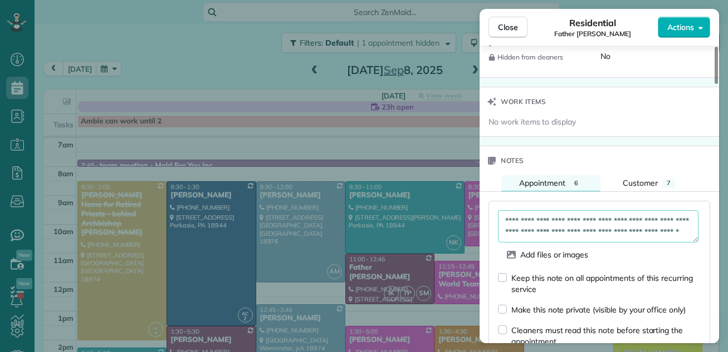
scroll to position [11, 0]
click at [569, 234] on textarea "**********" at bounding box center [598, 226] width 200 height 32
click at [572, 233] on textarea "**********" at bounding box center [598, 226] width 200 height 32
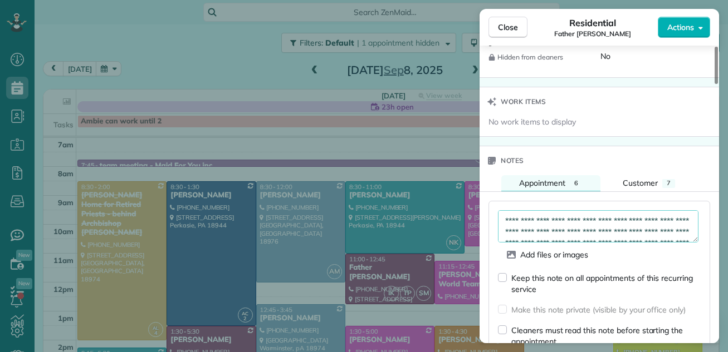
click at [532, 223] on textarea "**********" at bounding box center [598, 226] width 200 height 32
type textarea "**********"
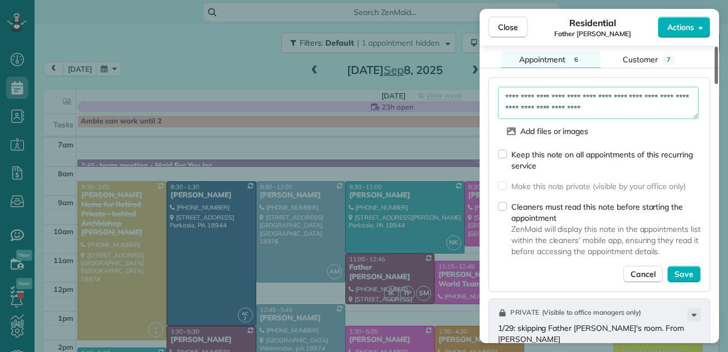
scroll to position [1459, 0]
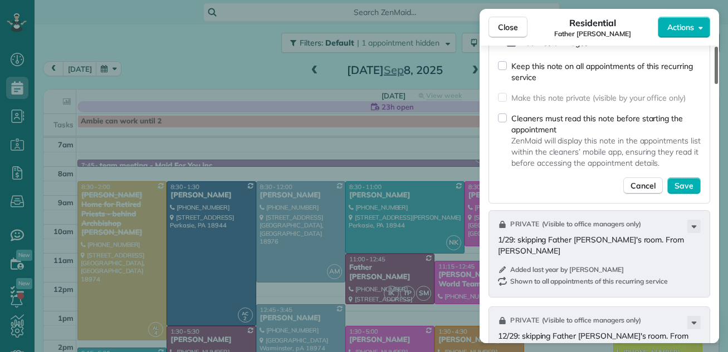
drag, startPoint x: 715, startPoint y: 224, endPoint x: 712, endPoint y: 251, distance: 26.9
click at [714, 84] on div at bounding box center [715, 65] width 3 height 37
click at [681, 187] on span "Save" at bounding box center [683, 185] width 19 height 11
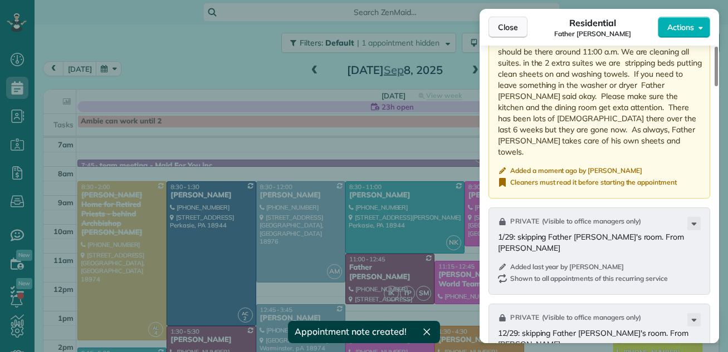
click at [512, 26] on span "Close" at bounding box center [508, 27] width 20 height 11
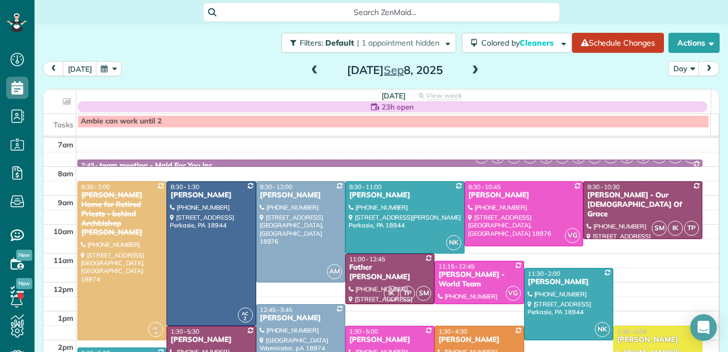
click at [503, 26] on div "Filters: Default | 1 appointment hidden Colored by Cleaners Color by Cleaner Co…" at bounding box center [381, 42] width 693 height 37
click at [308, 68] on span at bounding box center [314, 71] width 12 height 10
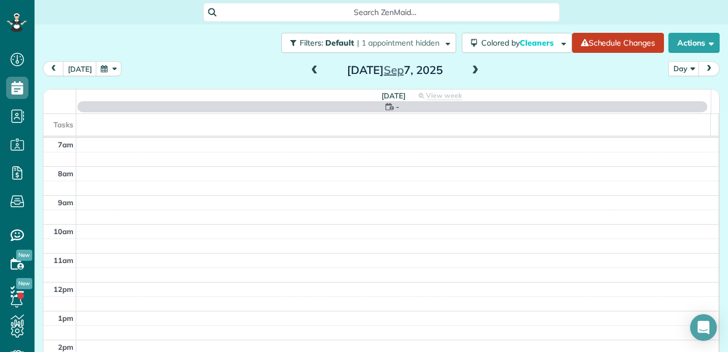
click at [309, 72] on span at bounding box center [314, 71] width 12 height 10
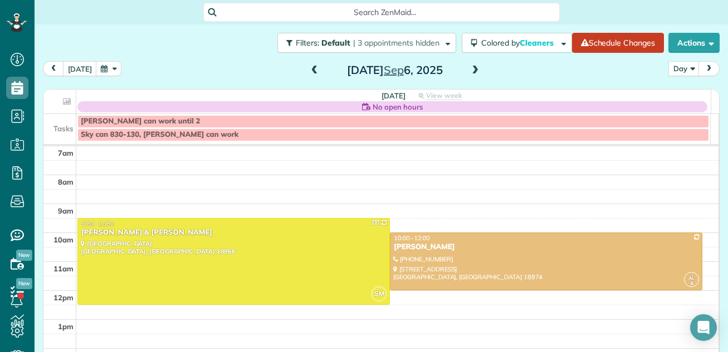
click at [309, 72] on span at bounding box center [314, 71] width 12 height 10
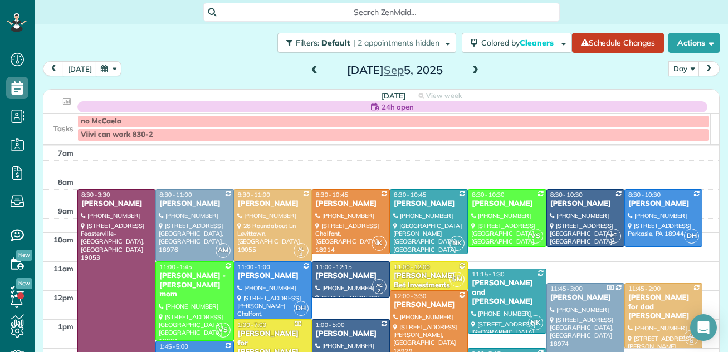
click at [309, 72] on span at bounding box center [314, 71] width 12 height 10
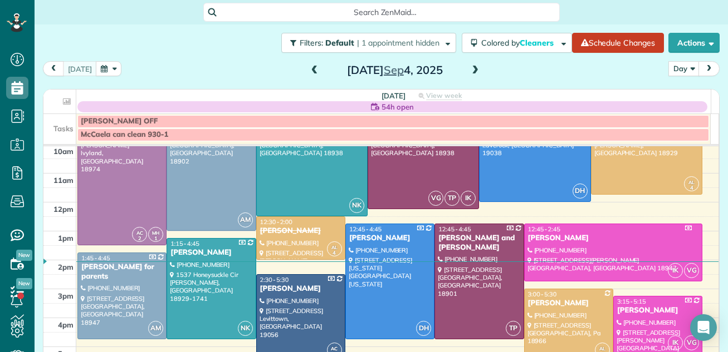
scroll to position [114, 0]
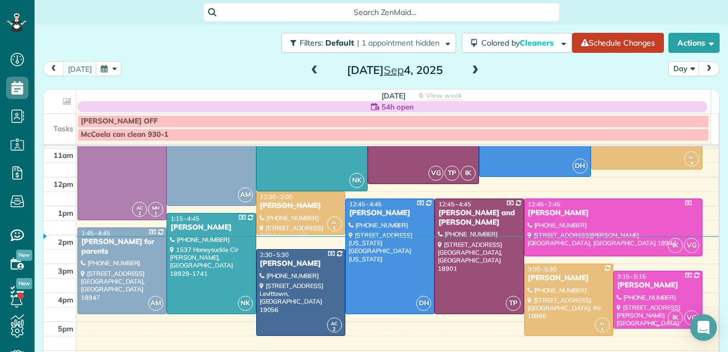
click at [635, 278] on div "3:15 - 5:15" at bounding box center [657, 277] width 82 height 8
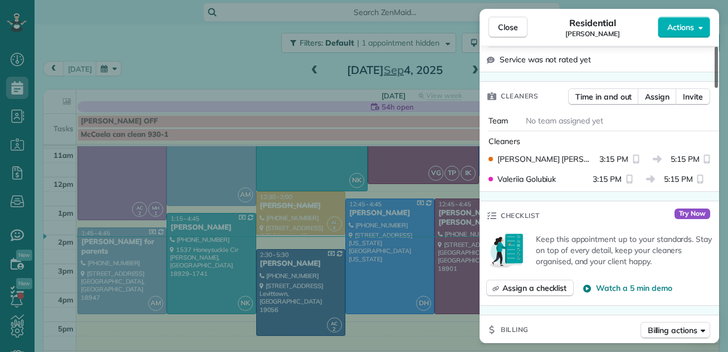
scroll to position [97, 0]
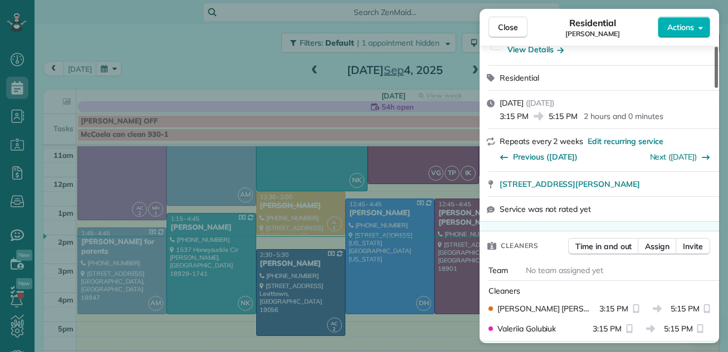
drag, startPoint x: 719, startPoint y: 77, endPoint x: 716, endPoint y: 85, distance: 8.0
click at [716, 85] on div at bounding box center [715, 67] width 3 height 41
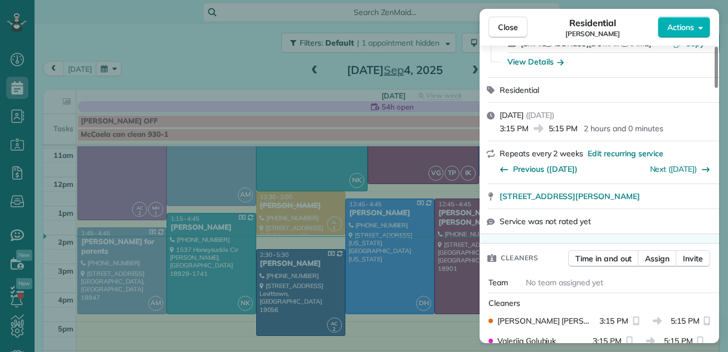
drag, startPoint x: 719, startPoint y: 77, endPoint x: 604, endPoint y: 40, distance: 121.1
click at [675, 39] on div "Close Residential Kate Sheldrick Actions Status Active Kate Sheldrick · Open pr…" at bounding box center [364, 176] width 728 height 352
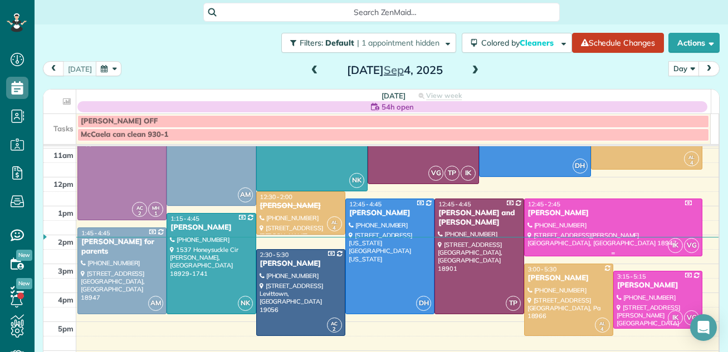
click at [560, 219] on div at bounding box center [613, 227] width 178 height 57
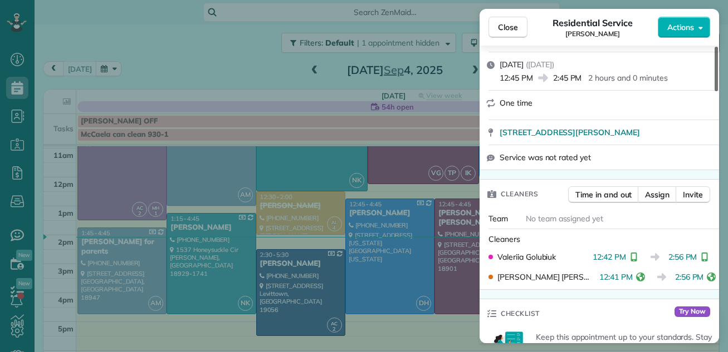
scroll to position [215, 0]
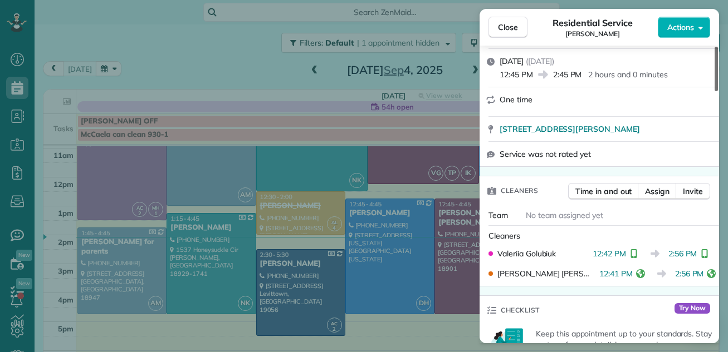
drag, startPoint x: 715, startPoint y: 80, endPoint x: 708, endPoint y: 112, distance: 33.0
click at [714, 91] on div at bounding box center [715, 69] width 3 height 45
click at [505, 32] on span "Close" at bounding box center [508, 27] width 20 height 11
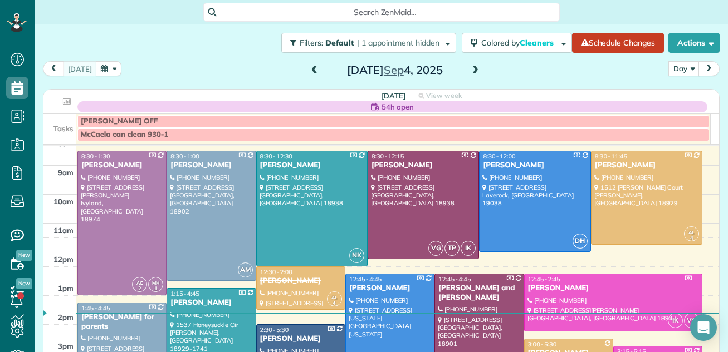
scroll to position [33, 0]
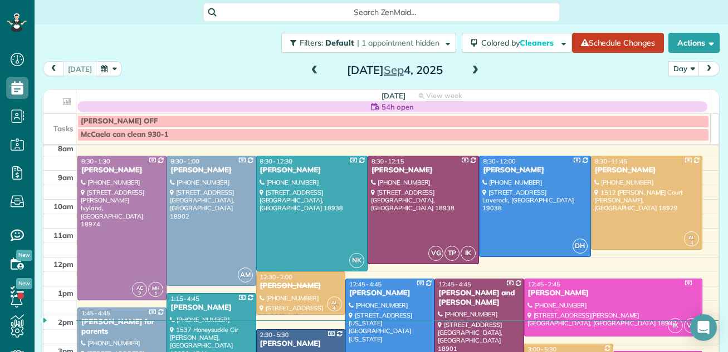
click at [473, 65] on span at bounding box center [475, 70] width 12 height 17
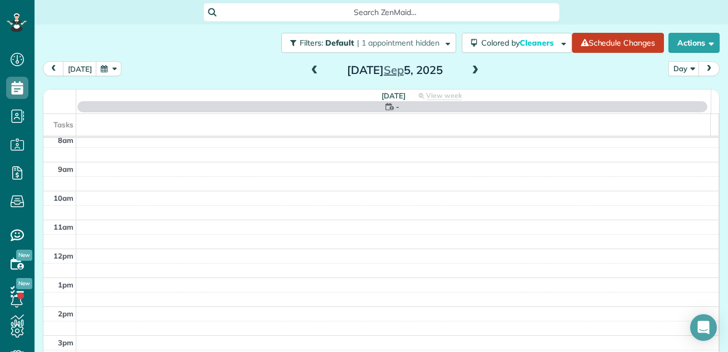
scroll to position [0, 0]
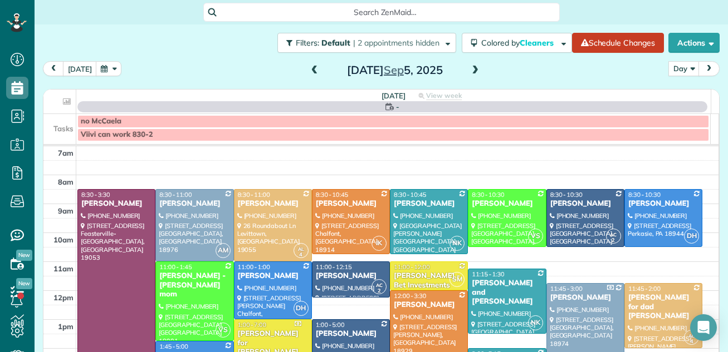
click at [473, 62] on span at bounding box center [475, 70] width 12 height 17
